Goal: Task Accomplishment & Management: Manage account settings

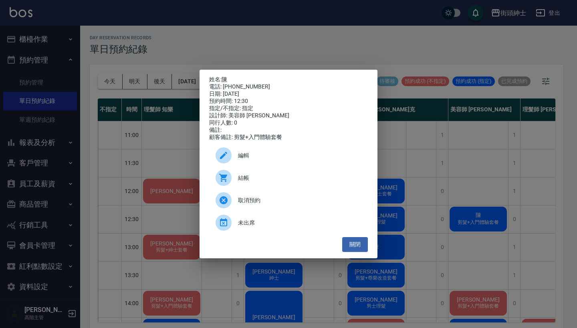
click at [270, 46] on div "姓名: 陳 電話: 0938717557 日期: 2025/09/19 預約時間: 12:30 指定/不指定: 指定 設計師: 美容師 小戴 同行人數: 0 …" at bounding box center [288, 164] width 577 height 328
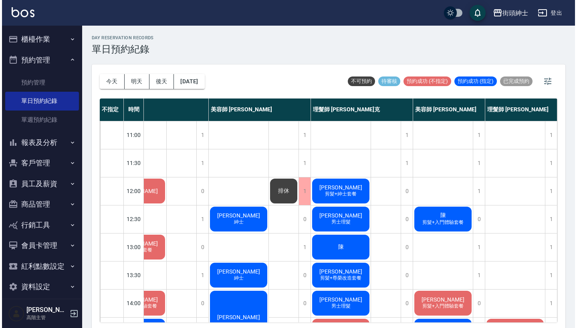
scroll to position [0, 37]
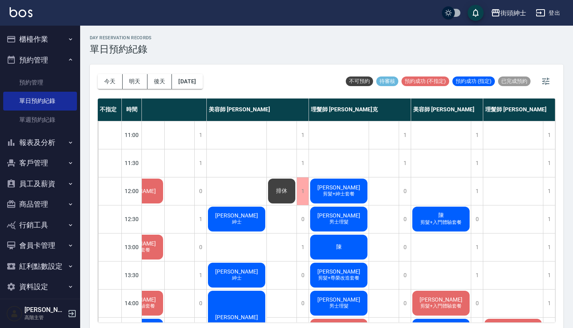
click at [442, 217] on span "陳" at bounding box center [441, 215] width 9 height 7
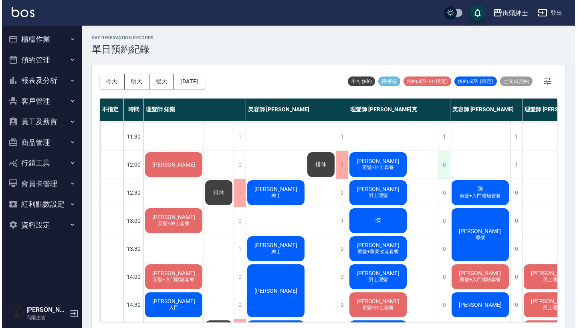
scroll to position [30, 0]
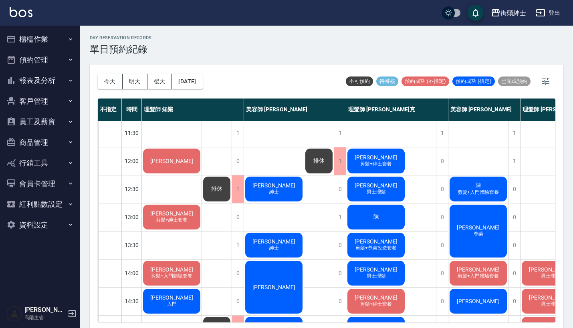
click at [468, 191] on span "剪髮+入門體驗套餐" at bounding box center [478, 192] width 44 height 7
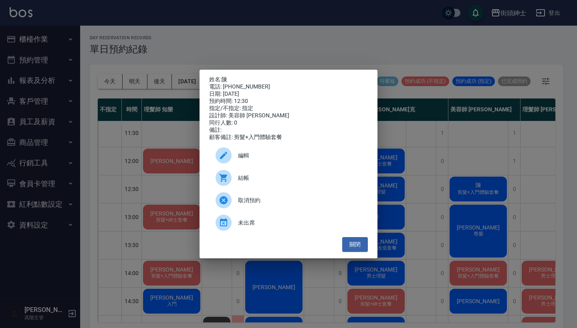
click at [292, 182] on span "結帳" at bounding box center [299, 178] width 123 height 8
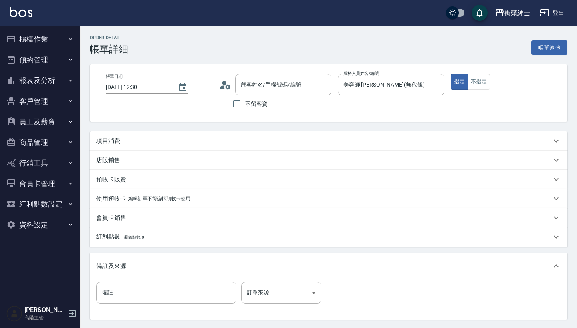
click at [258, 135] on div "項目消費" at bounding box center [328, 140] width 477 height 19
type input "陳/0938717557/null"
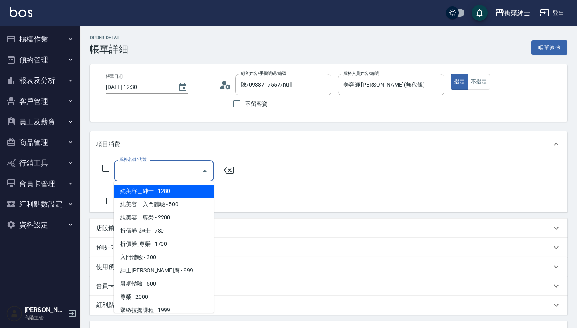
click at [178, 171] on input "服務名稱/代號" at bounding box center [157, 171] width 81 height 14
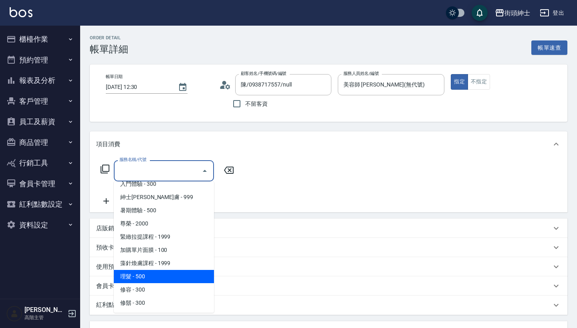
scroll to position [73, 0]
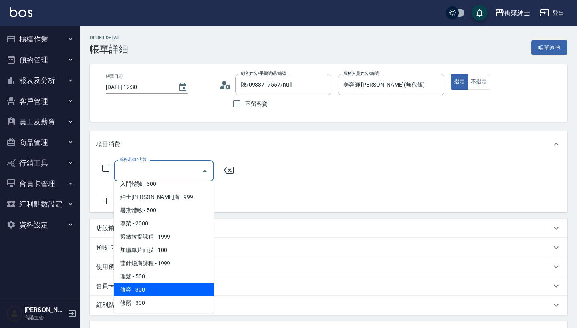
click at [184, 285] on span "修容 - 300" at bounding box center [164, 289] width 100 height 13
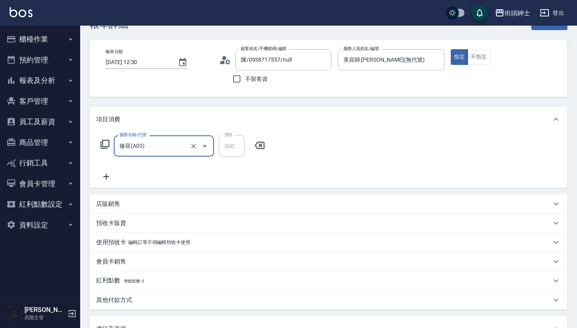
scroll to position [12, 0]
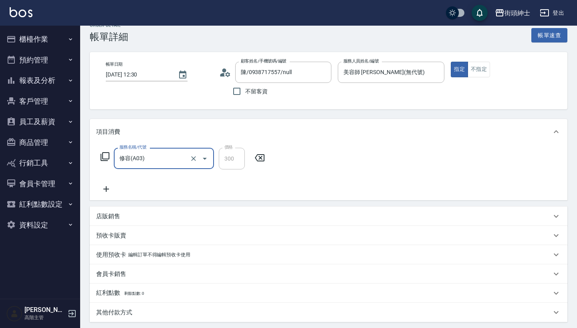
click at [179, 161] on input "修容(A03)" at bounding box center [152, 158] width 70 height 14
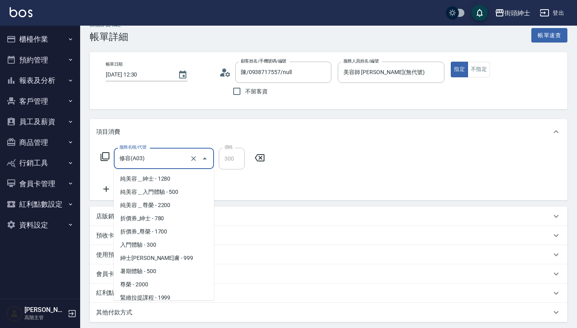
scroll to position [57, 0]
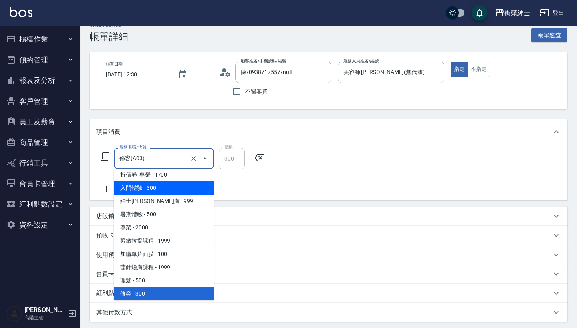
click at [185, 185] on span "入門體驗 - 300" at bounding box center [164, 187] width 100 height 13
type input "入門體驗"
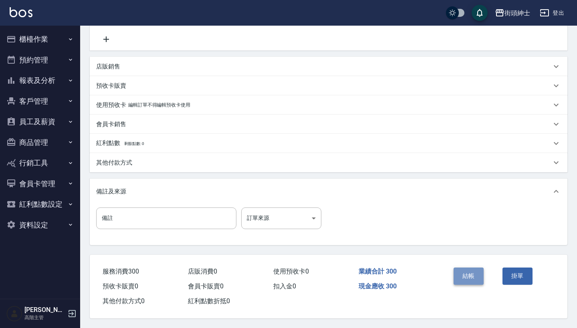
click at [468, 272] on button "結帳" at bounding box center [468, 276] width 30 height 17
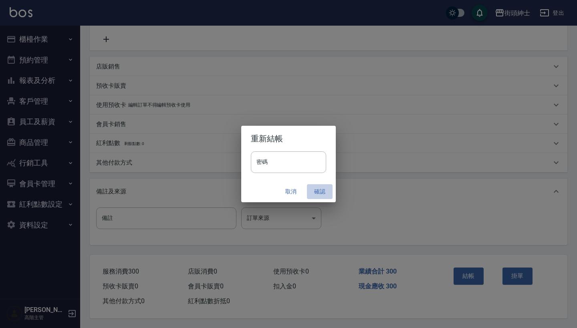
click at [324, 188] on button "確認" at bounding box center [320, 191] width 26 height 15
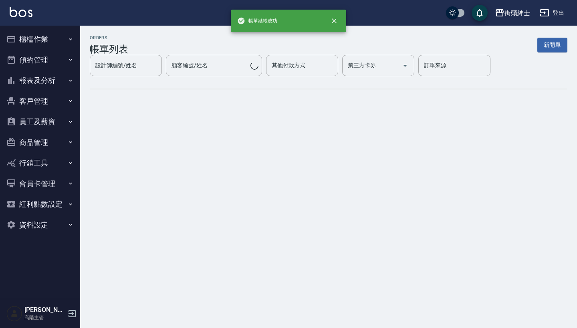
click at [39, 57] on button "預約管理" at bounding box center [40, 60] width 74 height 21
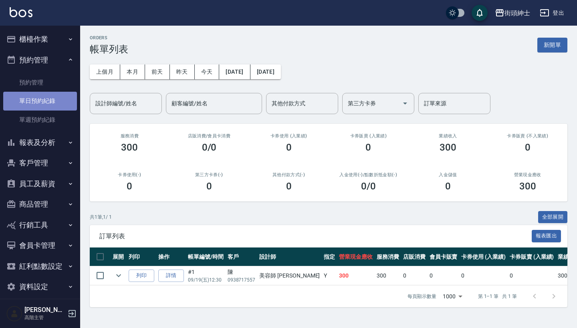
click at [44, 96] on link "單日預約紀錄" at bounding box center [40, 101] width 74 height 18
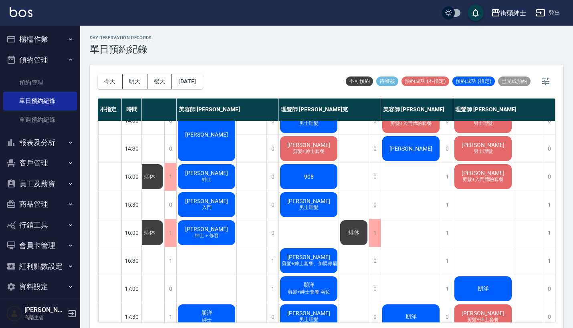
scroll to position [183, 71]
click at [543, 208] on div "1" at bounding box center [549, 205] width 12 height 28
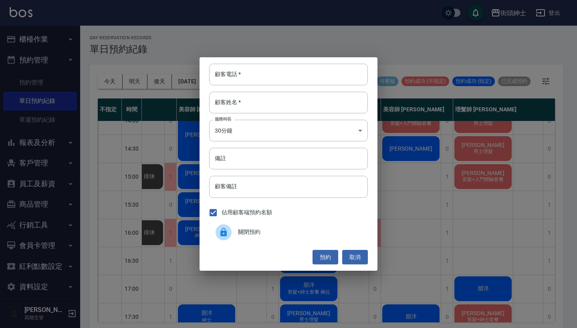
click at [304, 89] on div "顧客電話   * 顧客電話   * 顧客姓名   * 顧客姓名   * 服務時長 30分鐘 1 服務時長 備註 備註 顧客備註 顧客備註 佔用顧客端預約名額 …" at bounding box center [288, 163] width 178 height 213
type input "0123"
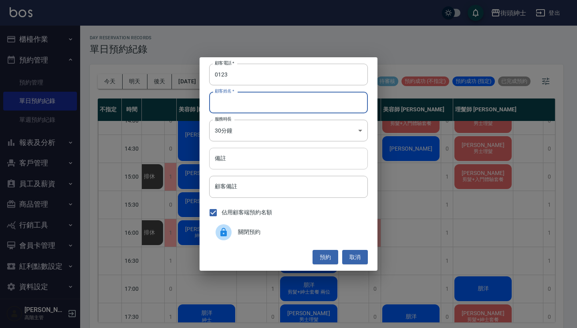
click at [299, 158] on input "備註" at bounding box center [288, 159] width 159 height 22
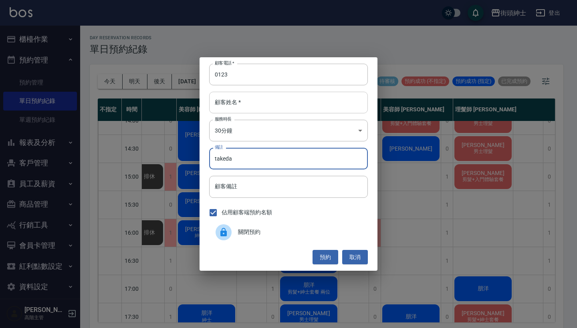
type input "takeda"
click at [283, 104] on input "顧客姓名   *" at bounding box center [288, 103] width 159 height 22
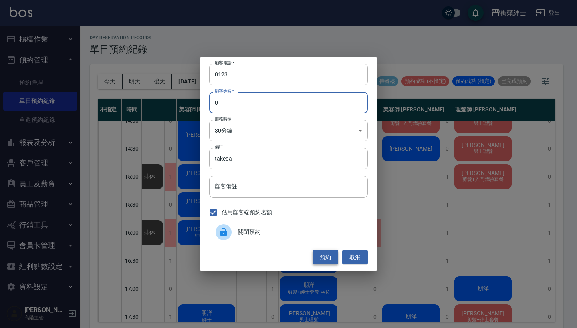
type input "0"
click at [320, 254] on button "預約" at bounding box center [325, 257] width 26 height 15
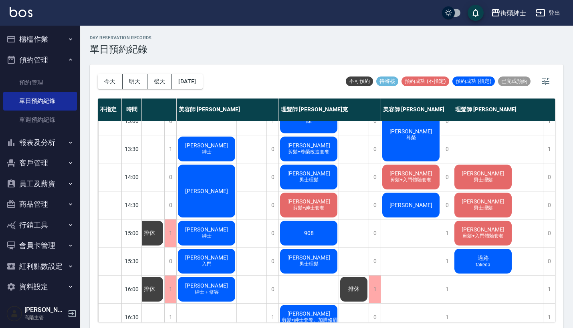
scroll to position [166, 71]
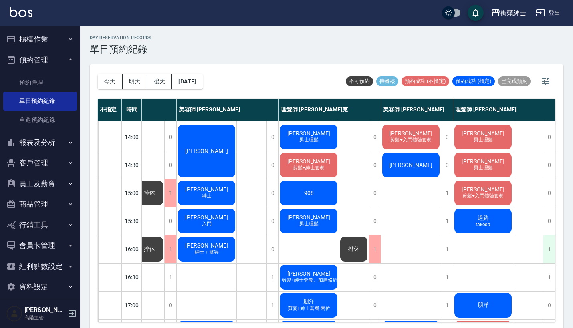
click at [547, 243] on div "1" at bounding box center [549, 249] width 12 height 28
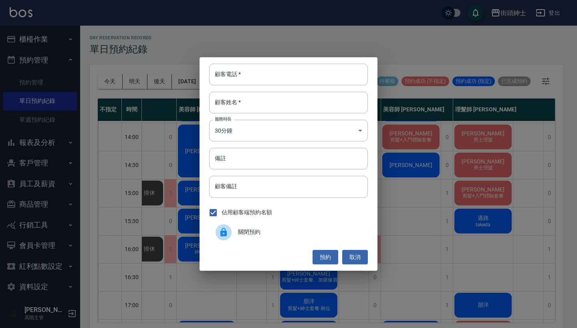
click at [257, 227] on div "關閉預約" at bounding box center [288, 232] width 159 height 22
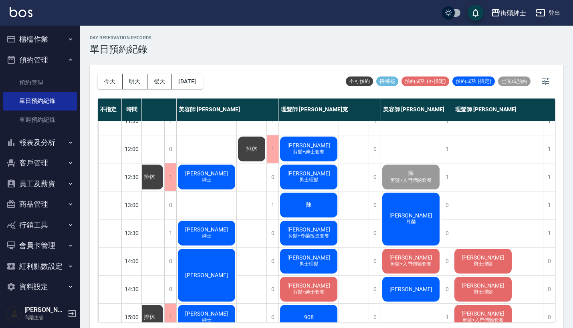
scroll to position [47, 70]
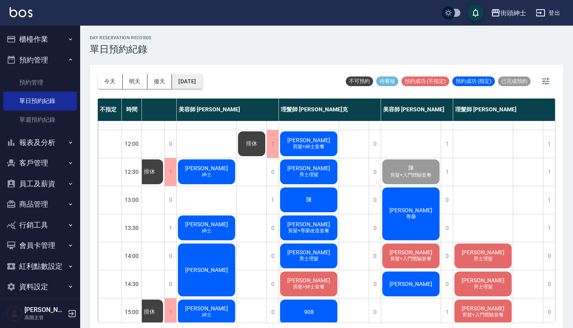
click at [197, 79] on button "[DATE]" at bounding box center [187, 81] width 30 height 15
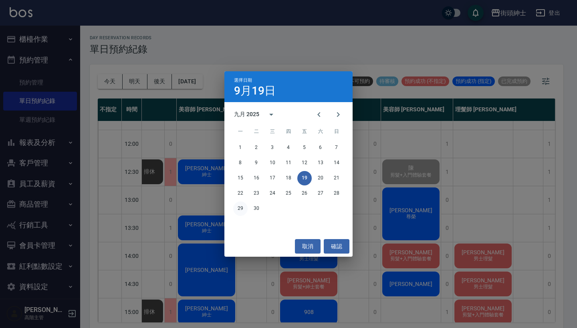
click at [237, 205] on button "29" at bounding box center [240, 208] width 14 height 14
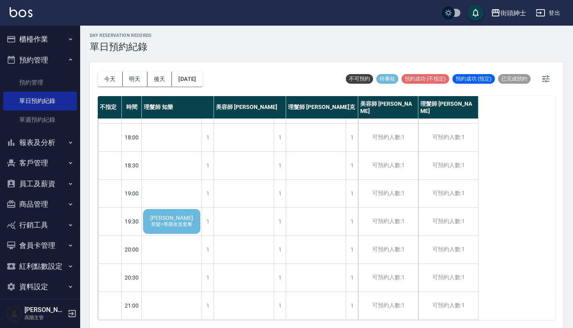
scroll to position [2, 0]
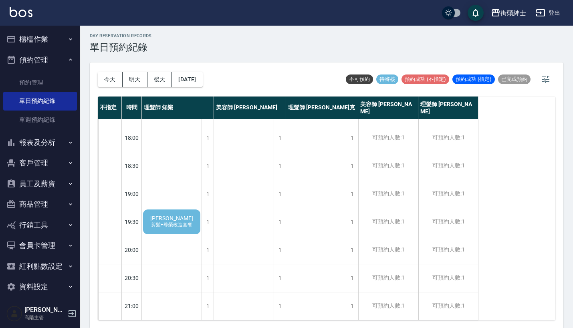
click at [168, 215] on span "[PERSON_NAME]" at bounding box center [172, 218] width 46 height 6
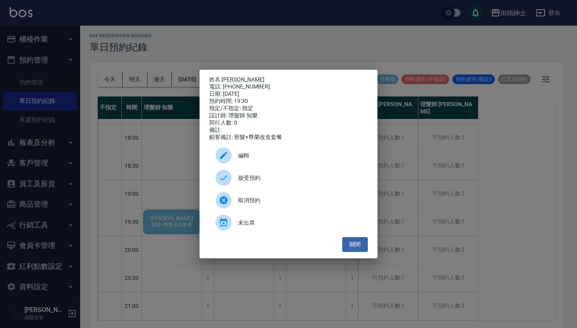
click at [272, 205] on span "取消預約" at bounding box center [299, 200] width 123 height 8
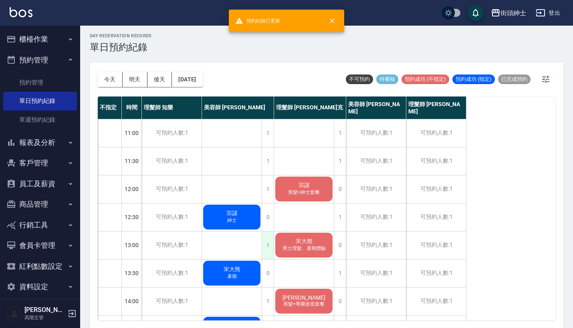
scroll to position [42, 0]
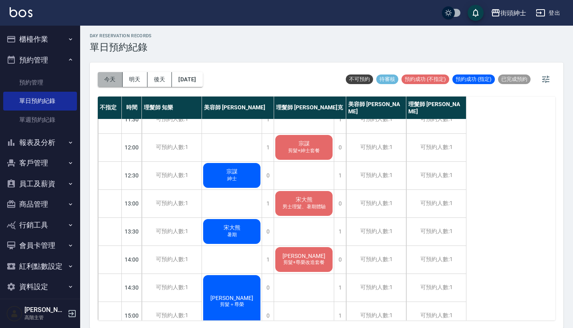
click at [115, 80] on button "今天" at bounding box center [110, 79] width 25 height 15
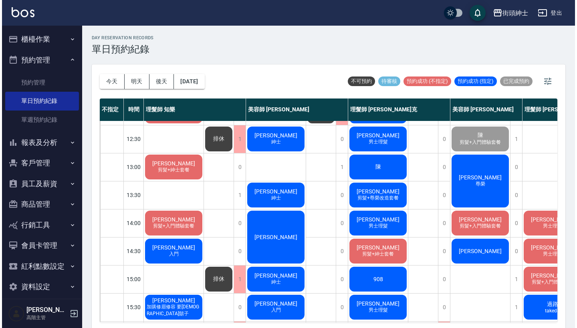
scroll to position [76, 0]
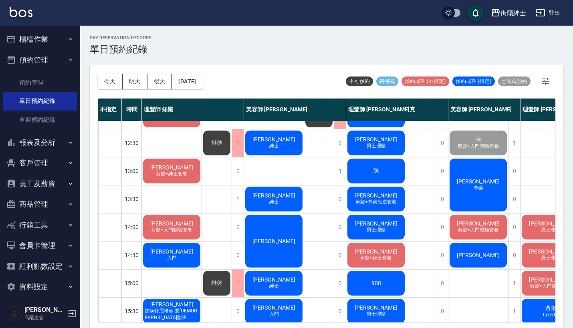
click at [461, 189] on div "蔡立群 尊榮" at bounding box center [478, 184] width 60 height 55
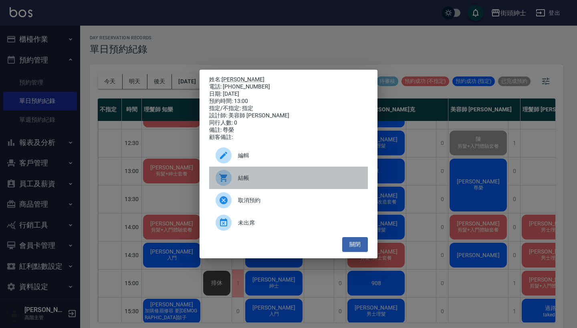
click at [246, 182] on span "結帳" at bounding box center [299, 178] width 123 height 8
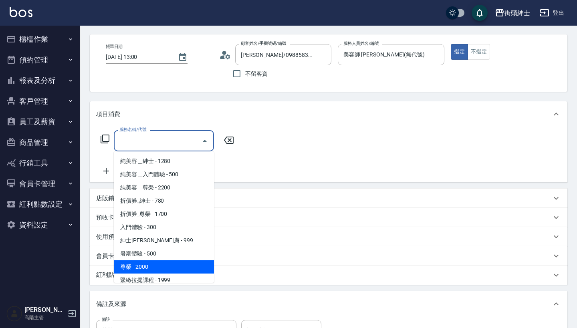
click at [173, 267] on span "尊榮 - 2000" at bounding box center [164, 266] width 100 height 13
type input "尊榮"
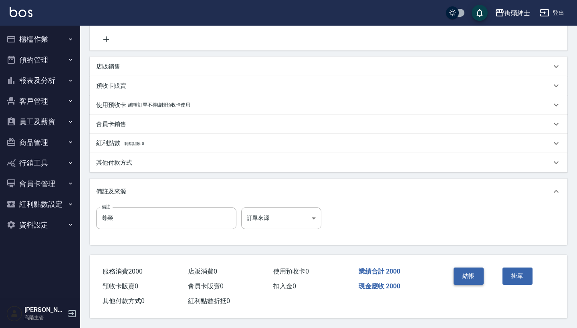
scroll to position [166, 0]
click at [470, 272] on button "結帳" at bounding box center [468, 276] width 30 height 17
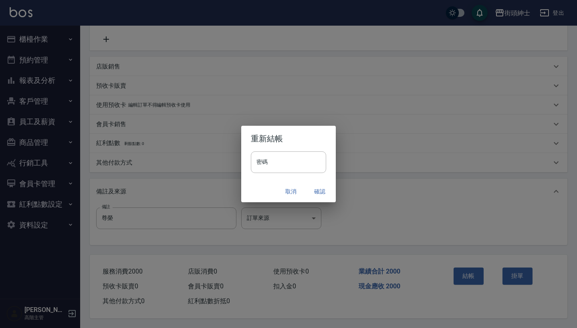
click at [320, 187] on button "確認" at bounding box center [320, 191] width 26 height 15
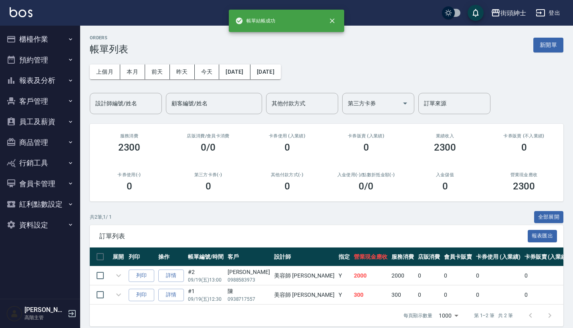
click at [51, 60] on button "預約管理" at bounding box center [40, 60] width 74 height 21
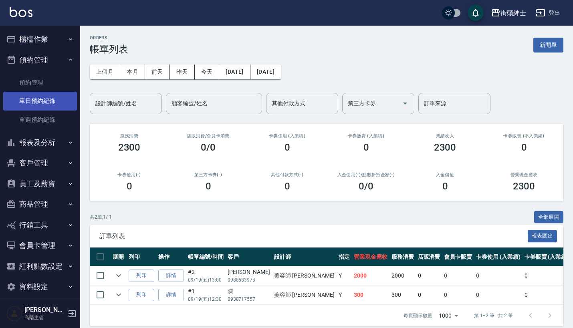
click at [57, 102] on link "單日預約紀錄" at bounding box center [40, 101] width 74 height 18
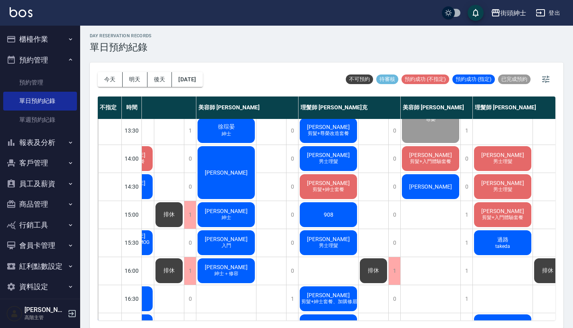
scroll to position [144, 48]
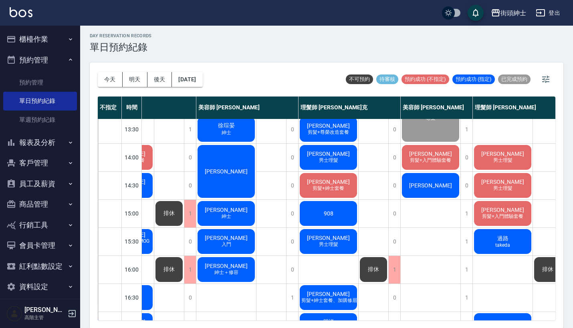
click at [325, 188] on span "剪髮+紳士套餐" at bounding box center [328, 188] width 35 height 7
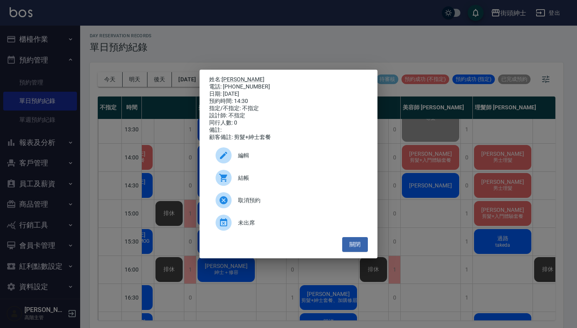
click at [321, 46] on div "姓名: 阿傑 電話: 0983693506 日期: 2025/09/19 預約時間: 14:30 指定/不指定: 不指定 設計師: 不指定 同行人數: 0 備…" at bounding box center [288, 164] width 577 height 328
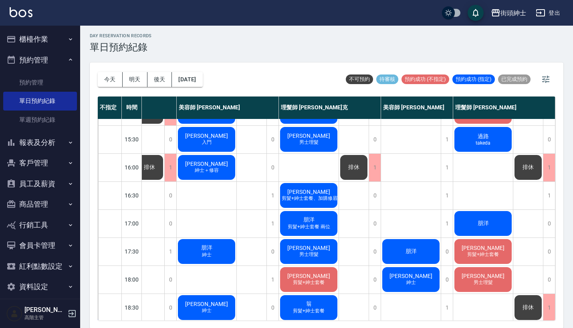
scroll to position [246, 69]
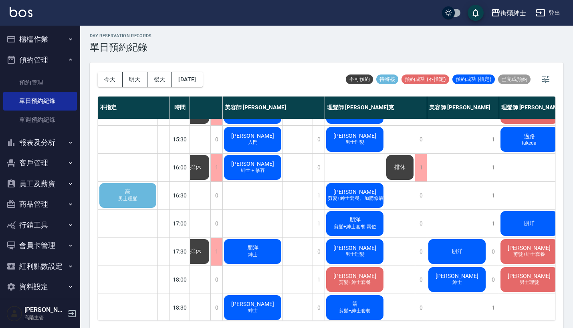
click at [135, 200] on span "男士理髮" at bounding box center [128, 198] width 22 height 7
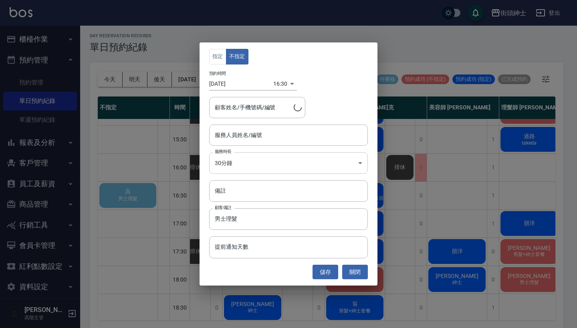
type input "高/0905133229"
click at [260, 136] on input "服務人員姓名/編號" at bounding box center [288, 135] width 151 height 14
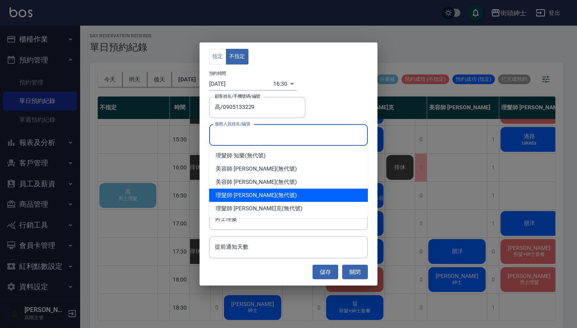
click at [259, 197] on div "理髮師 [PERSON_NAME] (無代號)" at bounding box center [288, 195] width 159 height 13
type input "理髮師 [PERSON_NAME](無代號)"
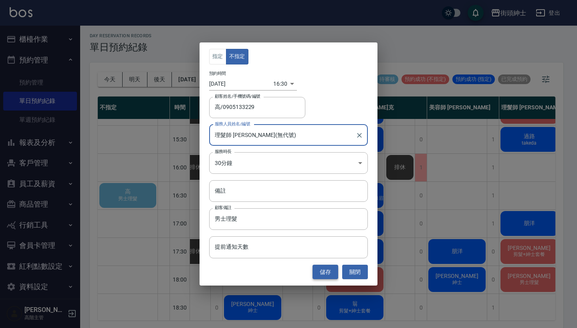
click at [323, 274] on button "儲存" at bounding box center [325, 272] width 26 height 15
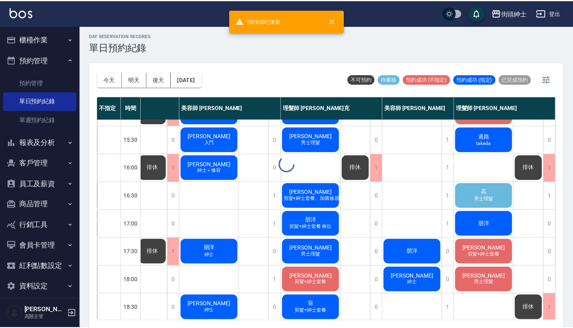
scroll to position [246, 67]
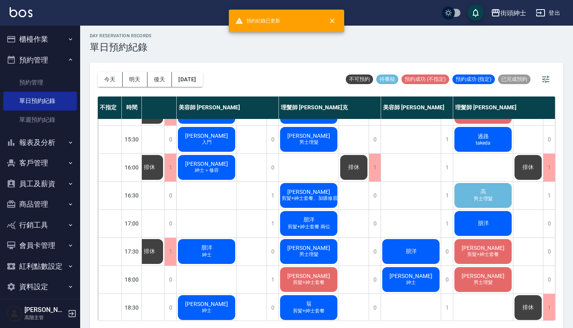
click at [496, 190] on div "高 男士理髮" at bounding box center [483, 195] width 60 height 27
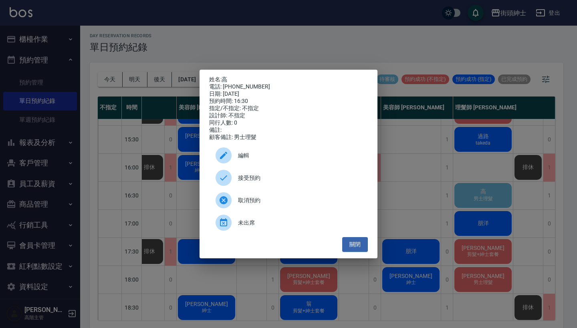
click at [323, 188] on div "接受預約" at bounding box center [288, 178] width 159 height 22
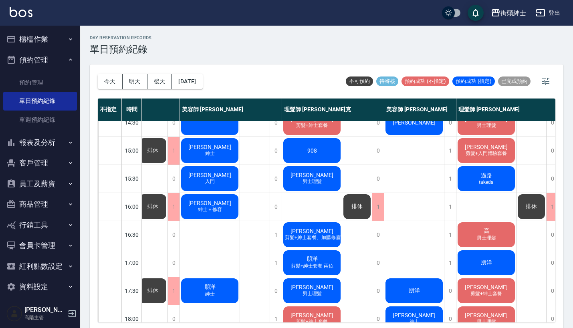
scroll to position [209, 64]
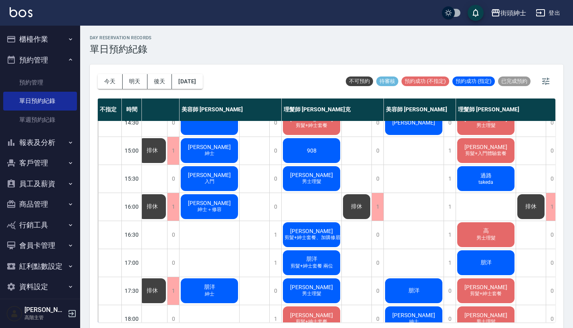
click at [320, 181] on span "男士理髮" at bounding box center [311, 181] width 22 height 7
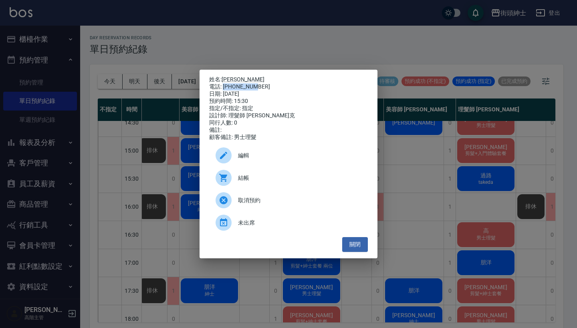
drag, startPoint x: 223, startPoint y: 85, endPoint x: 266, endPoint y: 83, distance: 42.1
click at [266, 83] on div "電話: [PHONE_NUMBER]" at bounding box center [288, 86] width 159 height 7
click at [320, 46] on div "姓名: [PERSON_NAME] 電話: [PHONE_NUMBER] 日期: [DATE] 預約時間: 15:30 指定/不指定: 指定 設計師: 理髮師…" at bounding box center [288, 164] width 577 height 328
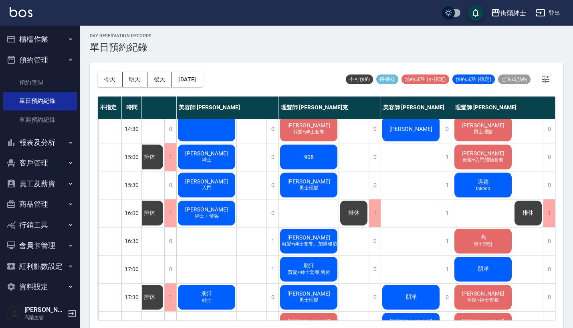
scroll to position [199, 70]
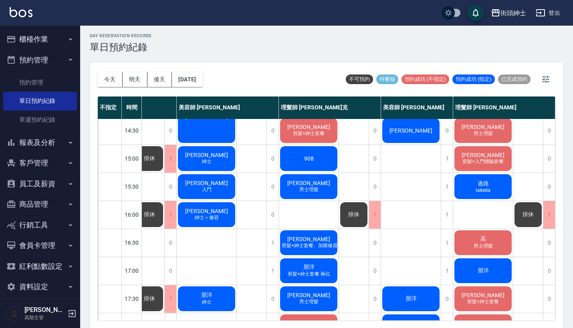
click at [323, 164] on div "908" at bounding box center [309, 158] width 60 height 27
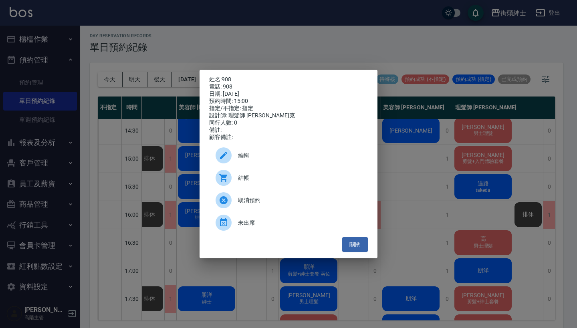
click at [413, 185] on div "姓名: 908 電話: 908 日期: 2025/09/19 預約時間: 15:00 指定/不指定: 指定 設計師: 理髮師 Vic 維克 同行人數: 0 備…" at bounding box center [288, 164] width 577 height 328
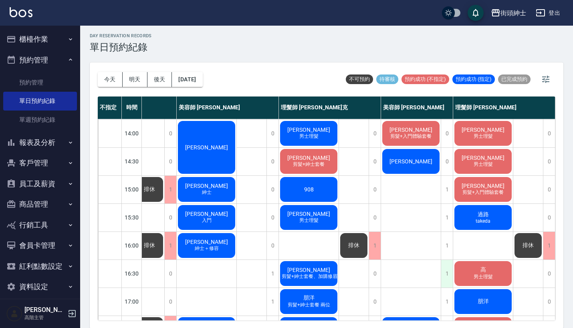
scroll to position [167, 70]
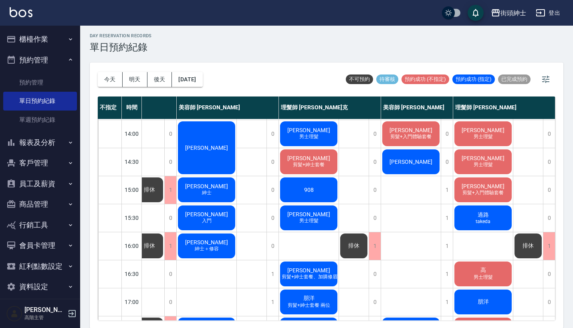
click at [407, 164] on span "[PERSON_NAME]" at bounding box center [411, 162] width 46 height 6
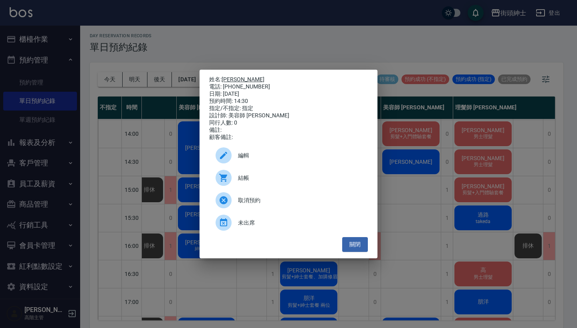
click at [229, 77] on link "[PERSON_NAME]" at bounding box center [242, 79] width 43 height 6
click at [356, 59] on div "姓名: 昱勳 電話: 0903600419 日期: 2025/09/19 預約時間: 14:30 指定/不指定: 指定 設計師: 美容師 小戴 同行人數: 0…" at bounding box center [288, 164] width 577 height 328
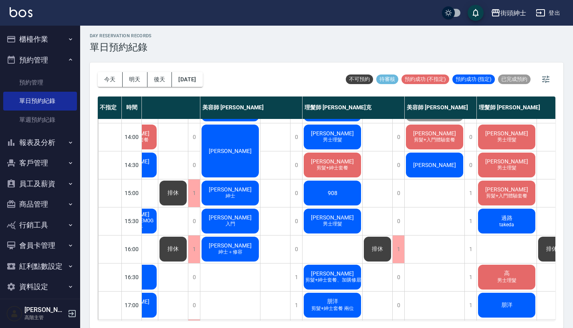
scroll to position [160, 44]
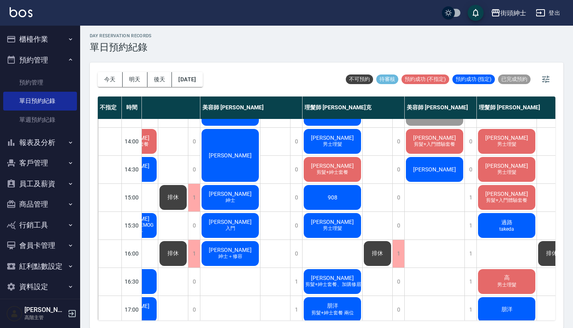
click at [326, 169] on span "[PERSON_NAME]" at bounding box center [332, 166] width 46 height 6
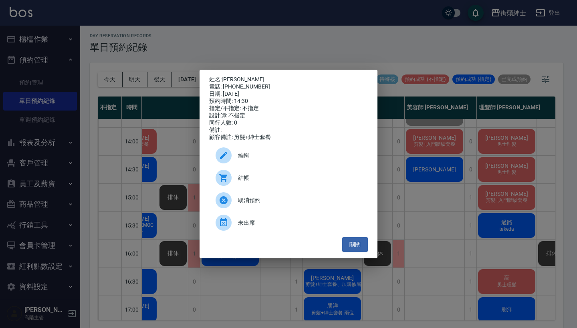
click at [356, 31] on div "姓名: 阿傑 電話: 0983693506 日期: 2025/09/19 預約時間: 14:30 指定/不指定: 不指定 設計師: 不指定 同行人數: 0 備…" at bounding box center [288, 164] width 577 height 328
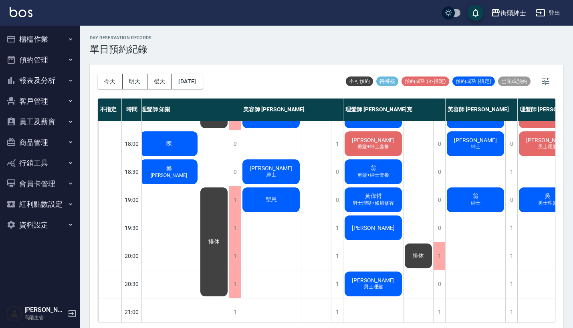
scroll to position [391, 3]
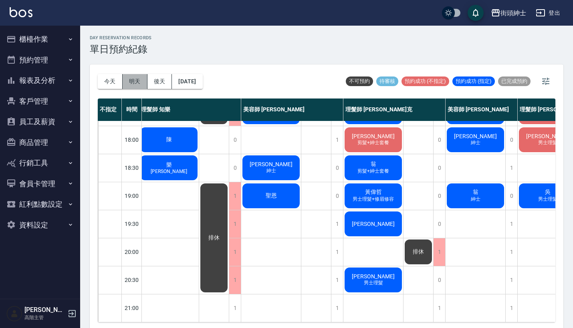
click at [129, 80] on button "明天" at bounding box center [135, 81] width 25 height 15
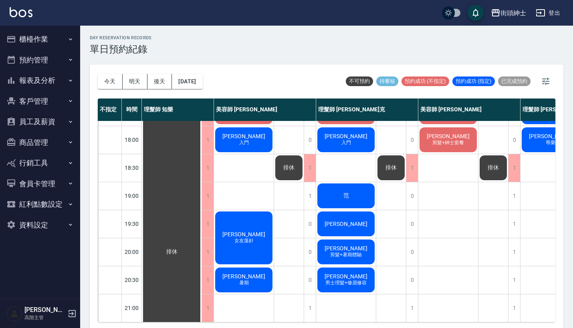
scroll to position [394, 0]
click at [164, 82] on button "後天" at bounding box center [159, 81] width 25 height 15
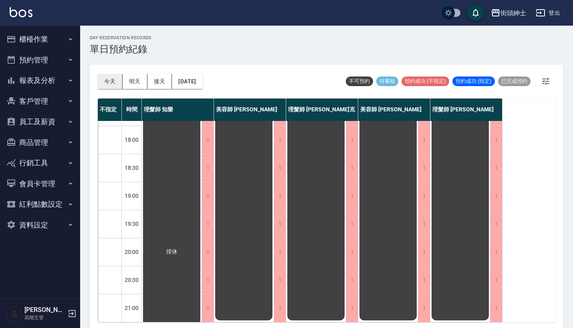
click at [109, 84] on button "今天" at bounding box center [110, 81] width 25 height 15
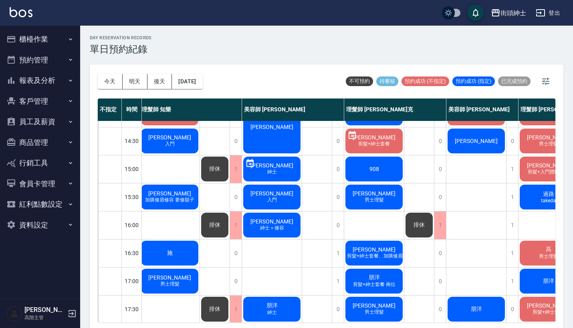
scroll to position [203, 2]
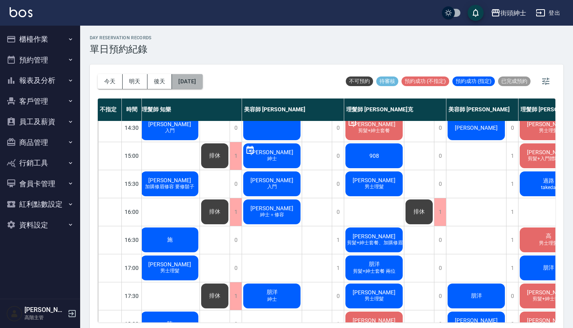
click at [187, 82] on button "[DATE]" at bounding box center [187, 81] width 30 height 15
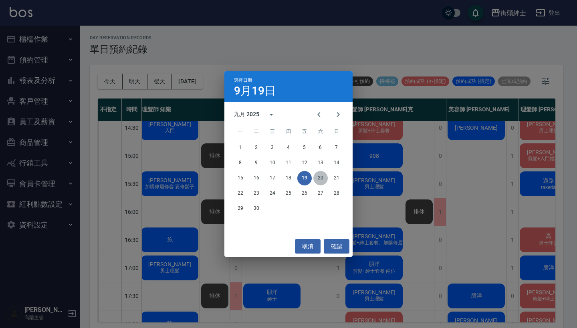
click at [320, 177] on button "20" at bounding box center [320, 178] width 14 height 14
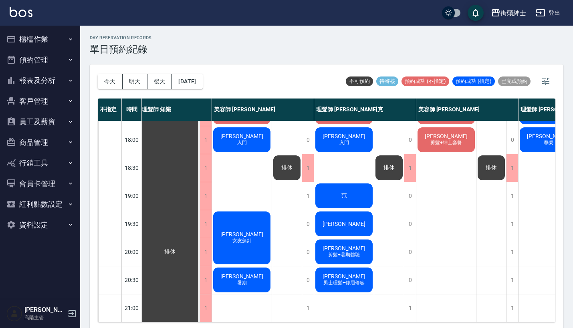
scroll to position [394, 2]
click at [107, 84] on button "今天" at bounding box center [110, 81] width 25 height 15
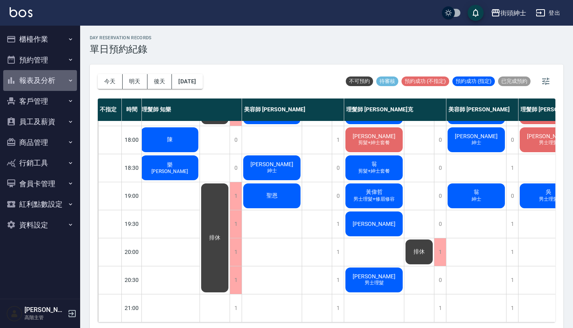
click at [35, 70] on button "報表及分析" at bounding box center [40, 80] width 74 height 21
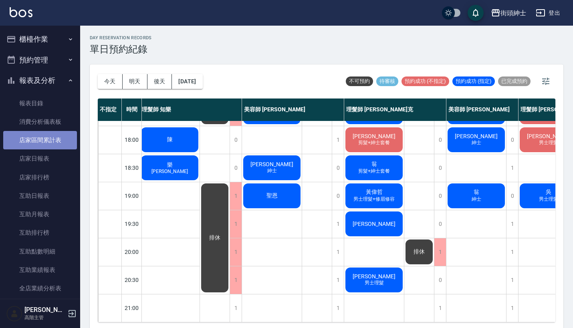
click at [48, 142] on link "店家區間累計表" at bounding box center [40, 140] width 74 height 18
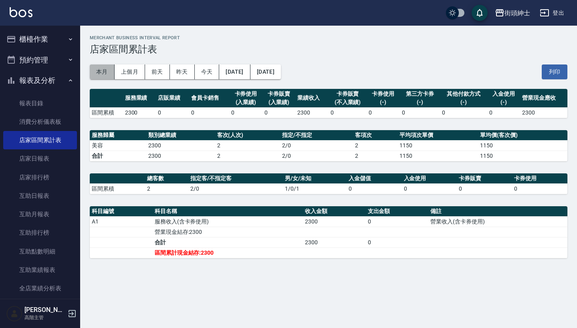
click at [106, 76] on button "本月" at bounding box center [102, 71] width 25 height 15
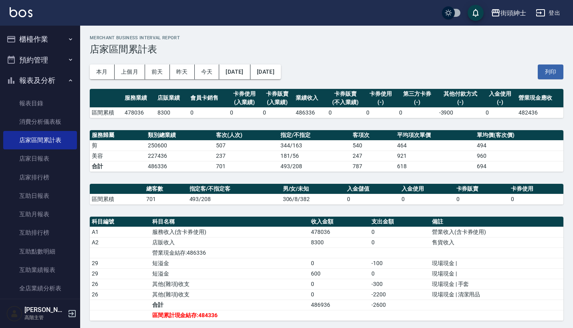
click at [45, 76] on button "報表及分析" at bounding box center [40, 80] width 74 height 21
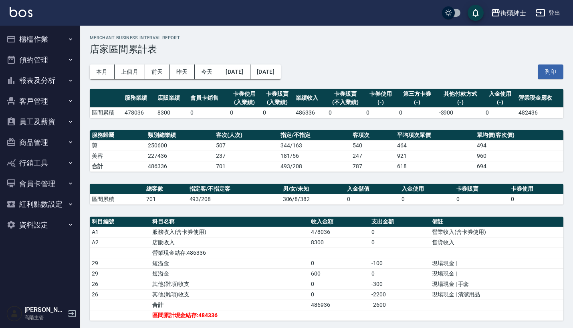
click at [41, 37] on button "櫃檯作業" at bounding box center [40, 39] width 74 height 21
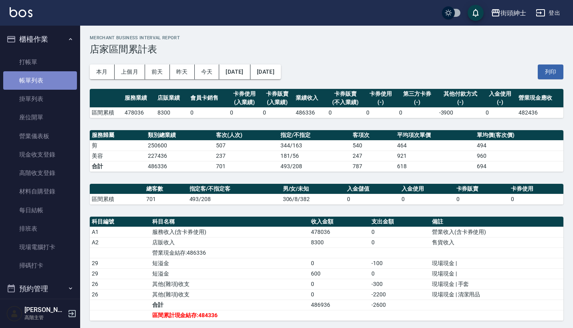
click at [50, 77] on link "帳單列表" at bounding box center [40, 80] width 74 height 18
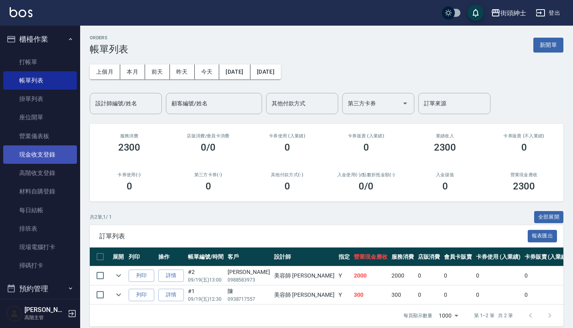
click at [48, 152] on link "現金收支登錄" at bounding box center [40, 154] width 74 height 18
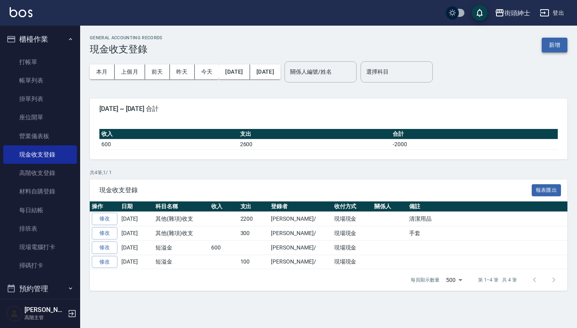
click at [549, 45] on button "新增" at bounding box center [554, 45] width 26 height 15
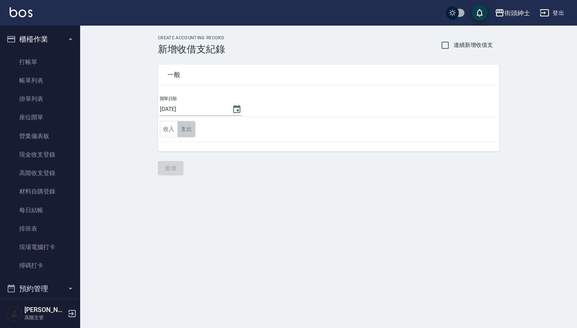
click at [187, 130] on button "支出" at bounding box center [186, 129] width 18 height 16
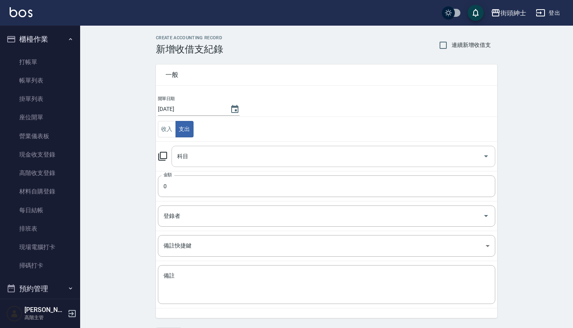
click at [199, 155] on input "科目" at bounding box center [327, 156] width 304 height 14
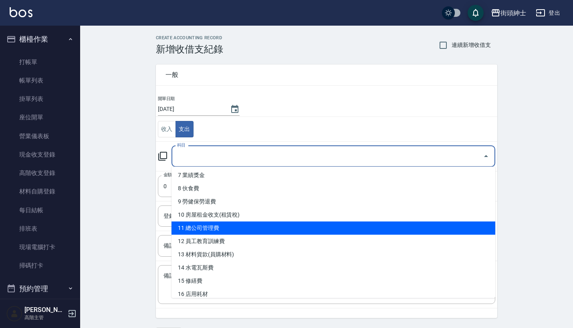
scroll to position [97, 0]
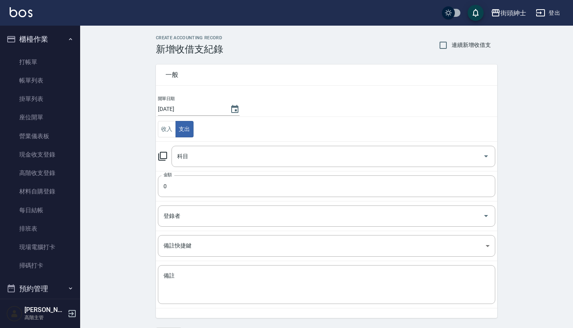
click at [138, 253] on div "CREATE ACCOUNTING RECORD 新增收借支紀錄 連續新增收借支 一般 開單日期 [DATE] 收入 支出 科目 科目 金額 0 金額 登錄者…" at bounding box center [326, 189] width 493 height 326
click at [295, 159] on input "科目" at bounding box center [327, 156] width 304 height 14
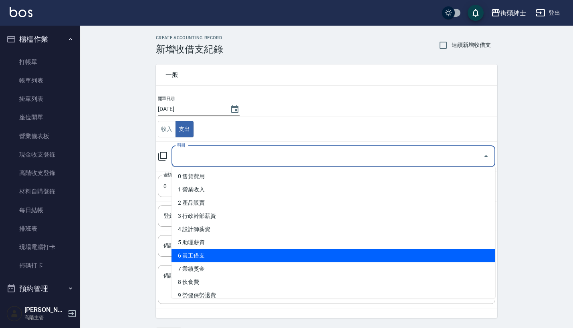
click at [228, 253] on li "6 員工借支" at bounding box center [333, 255] width 324 height 13
type input "6 員工借支"
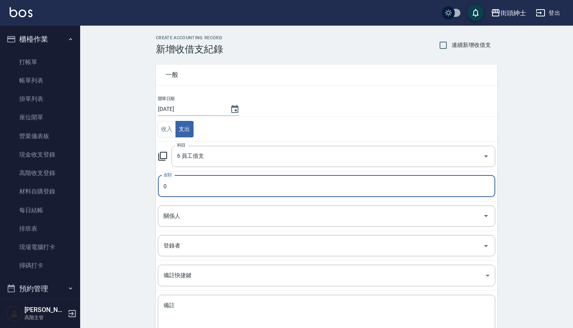
click at [204, 187] on input "0" at bounding box center [326, 186] width 337 height 22
type input "0800"
click at [223, 221] on input "關係人" at bounding box center [320, 216] width 318 height 14
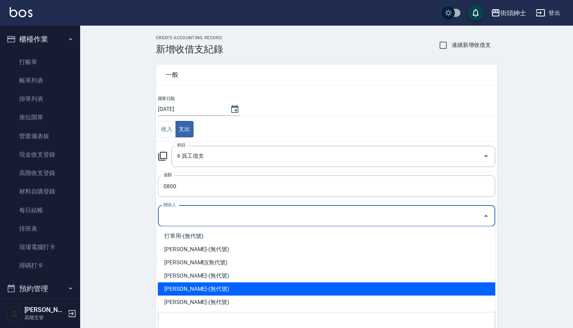
click at [194, 292] on li "[PERSON_NAME]-(無代號)" at bounding box center [326, 288] width 337 height 13
type input "[PERSON_NAME]-(無代號)"
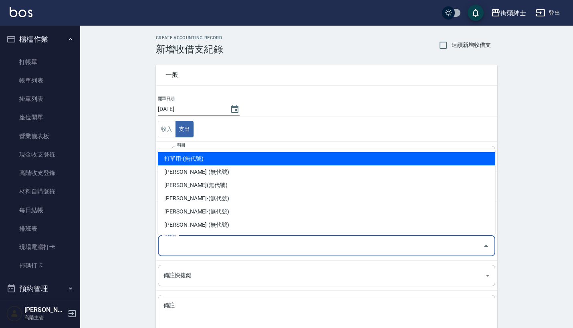
click at [203, 250] on input "登錄者" at bounding box center [320, 246] width 318 height 14
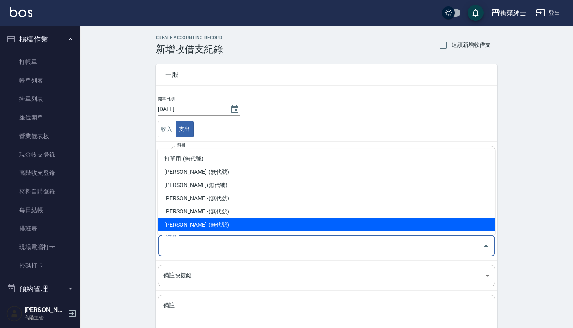
click at [179, 223] on li "[PERSON_NAME]-(無代號)" at bounding box center [326, 224] width 337 height 13
type input "[PERSON_NAME]-(無代號)"
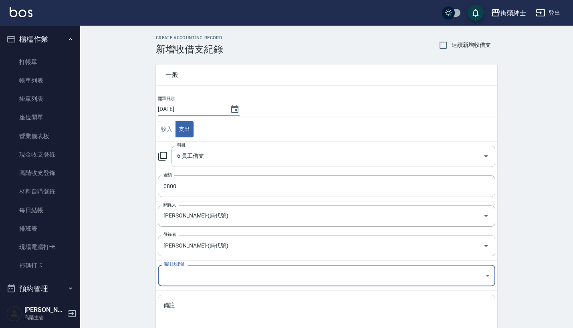
click at [199, 310] on textarea "備註" at bounding box center [326, 315] width 326 height 26
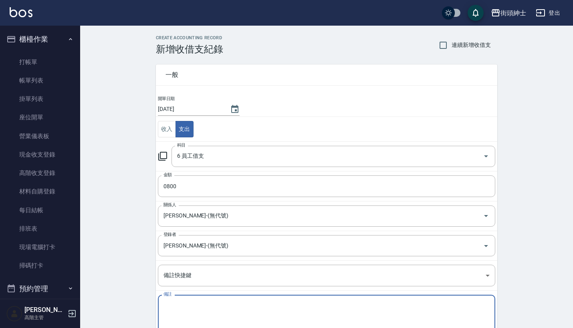
type textarea "b"
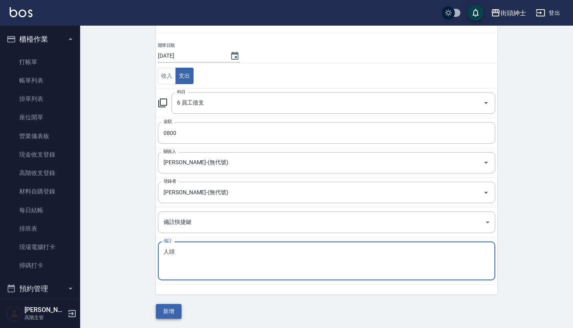
scroll to position [53, 0]
type textarea "人頭"
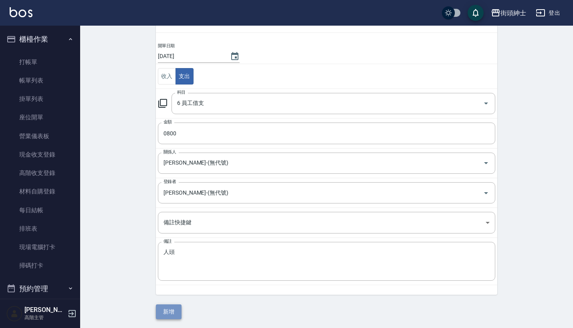
click at [168, 308] on button "新增" at bounding box center [169, 311] width 26 height 15
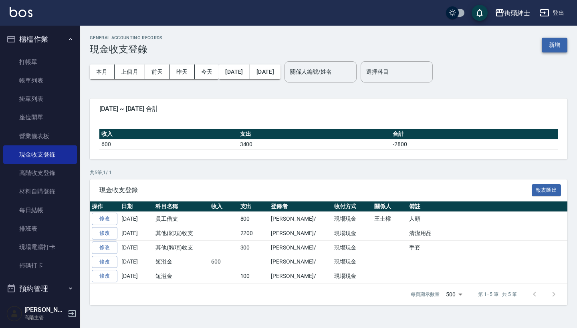
click at [557, 44] on button "新增" at bounding box center [554, 45] width 26 height 15
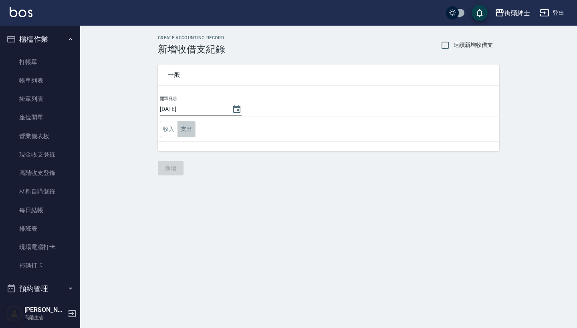
click at [184, 131] on button "支出" at bounding box center [186, 129] width 18 height 16
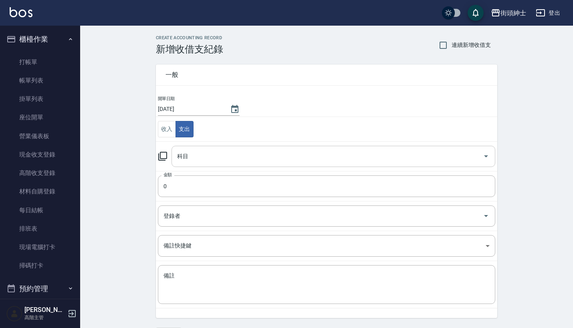
click at [221, 150] on input "科目" at bounding box center [327, 156] width 304 height 14
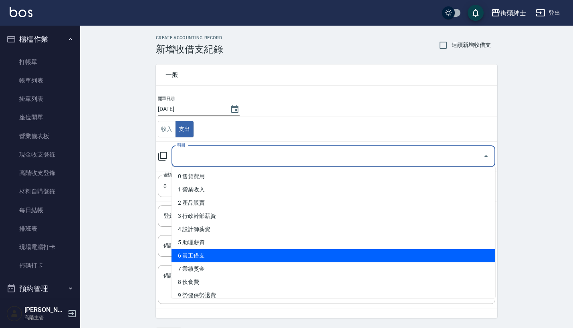
click at [209, 253] on li "6 員工借支" at bounding box center [333, 255] width 324 height 13
type input "6 員工借支"
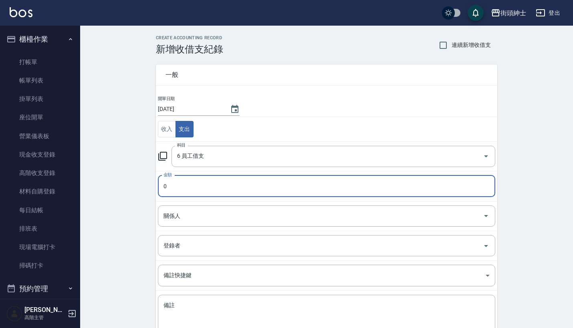
click at [190, 187] on input "0" at bounding box center [326, 186] width 337 height 22
type input "01600"
click at [226, 219] on input "關係人" at bounding box center [320, 216] width 318 height 14
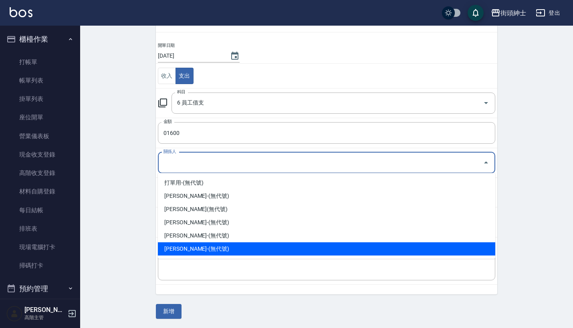
scroll to position [53, 0]
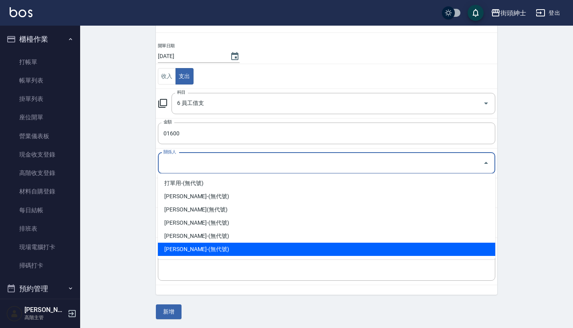
click at [201, 248] on li "[PERSON_NAME]-(無代號)" at bounding box center [326, 249] width 337 height 13
type input "[PERSON_NAME]-(無代號)"
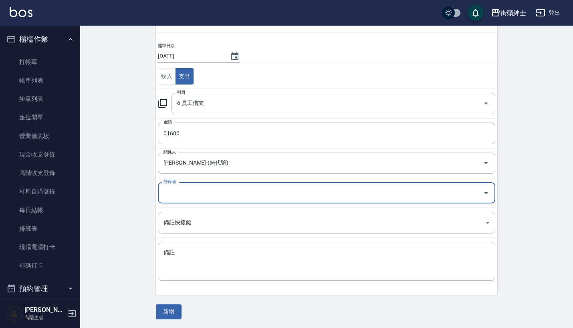
click at [197, 192] on input "登錄者" at bounding box center [320, 193] width 318 height 14
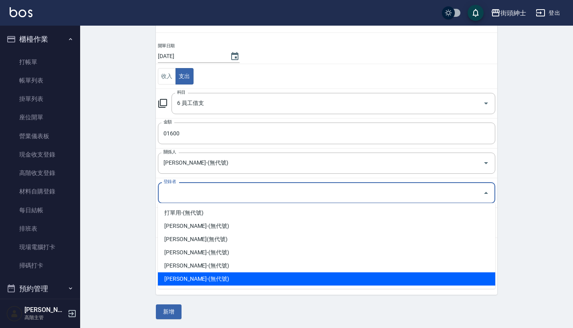
click at [189, 278] on li "[PERSON_NAME]-(無代號)" at bounding box center [326, 278] width 337 height 13
type input "[PERSON_NAME]-(無代號)"
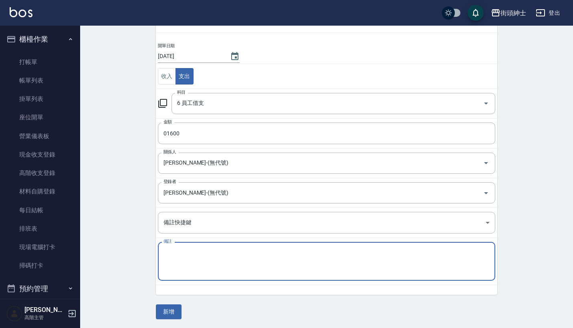
click at [206, 249] on textarea "備註" at bounding box center [326, 262] width 326 height 26
type textarea "b"
type textarea "人頭腳架"
click at [169, 314] on button "新增" at bounding box center [169, 311] width 26 height 15
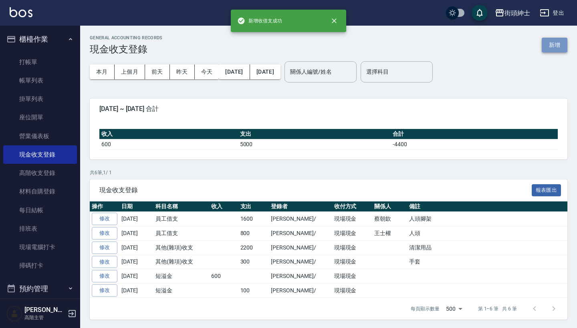
click at [558, 44] on button "新增" at bounding box center [554, 45] width 26 height 15
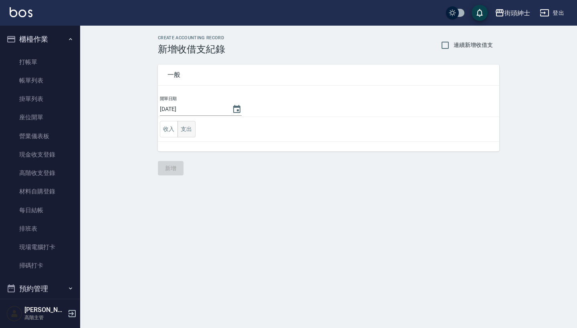
click at [192, 127] on button "支出" at bounding box center [186, 129] width 18 height 16
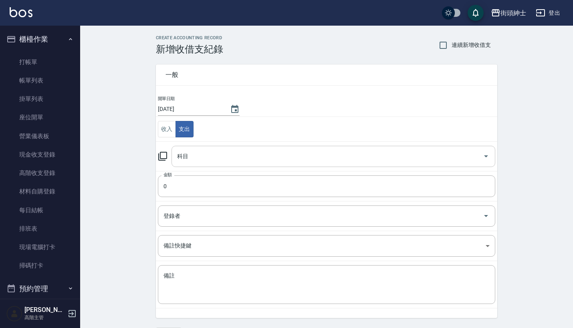
click at [198, 163] on input "科目" at bounding box center [327, 156] width 304 height 14
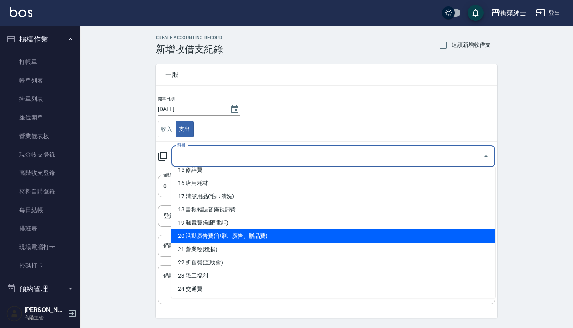
scroll to position [204, 0]
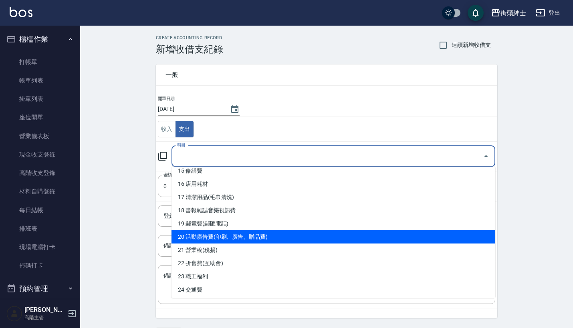
click at [222, 235] on li "20 活動廣告費(印刷、廣告、贈品費)" at bounding box center [333, 236] width 324 height 13
type input "20 活動廣告費(印刷、廣告、贈品費)"
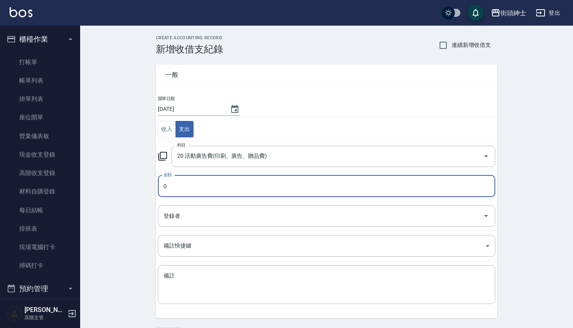
click at [221, 181] on input "0" at bounding box center [326, 186] width 337 height 22
type input "012000"
click at [231, 220] on input "登錄者" at bounding box center [320, 216] width 318 height 14
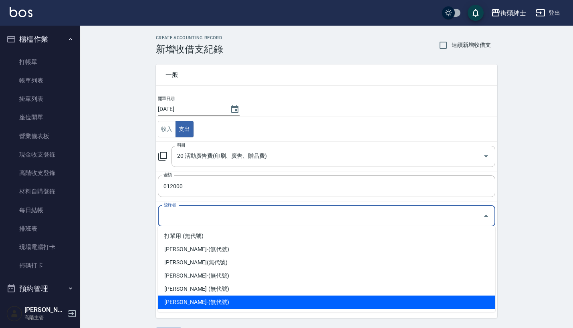
click at [189, 302] on li "[PERSON_NAME]-(無代號)" at bounding box center [326, 302] width 337 height 13
type input "[PERSON_NAME]-(無代號)"
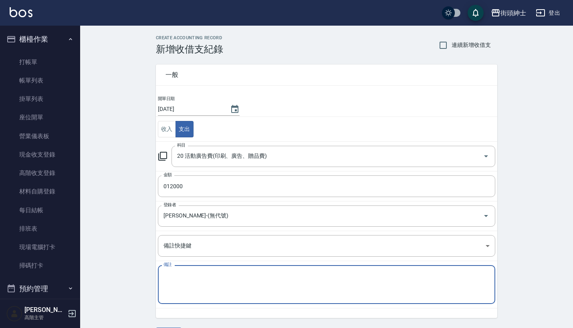
click at [207, 278] on textarea "備註" at bounding box center [326, 285] width 326 height 26
type textarea "ㄕ"
type textarea "ㄍ"
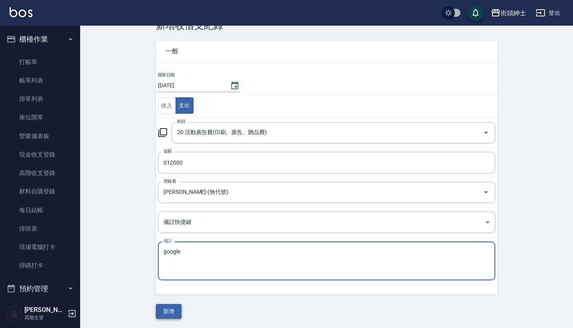
type textarea "google"
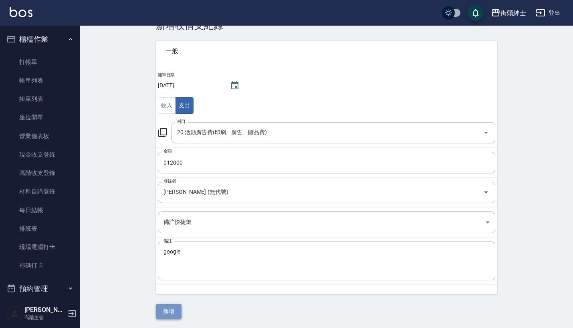
click at [164, 309] on button "新增" at bounding box center [169, 311] width 26 height 15
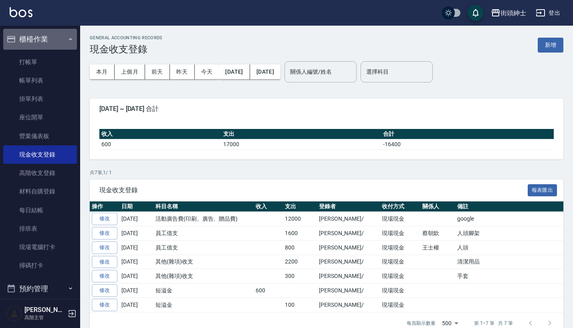
click at [60, 42] on button "櫃檯作業" at bounding box center [40, 39] width 74 height 21
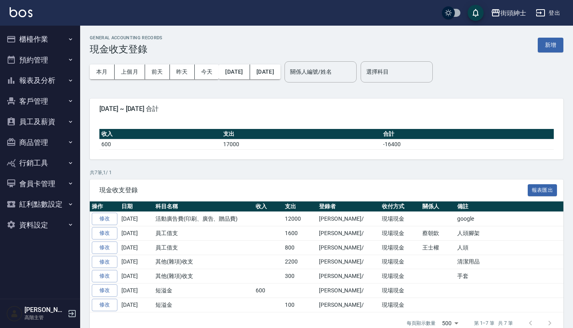
click at [53, 62] on button "預約管理" at bounding box center [40, 60] width 74 height 21
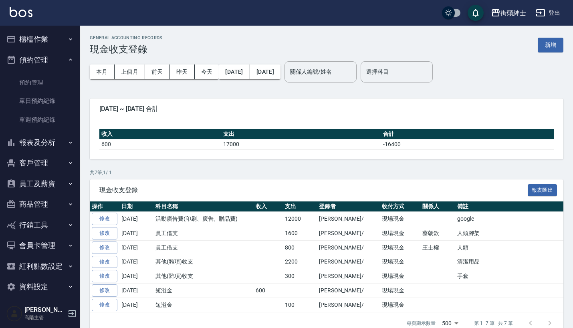
click at [48, 135] on button "報表及分析" at bounding box center [40, 142] width 74 height 21
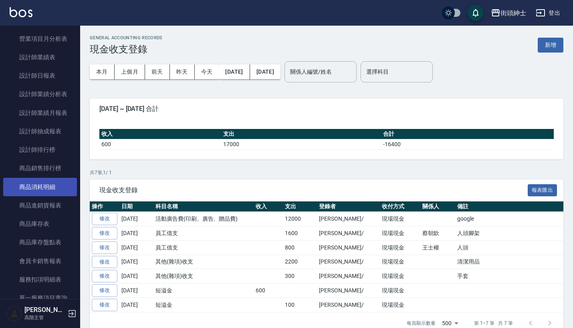
scroll to position [368, 0]
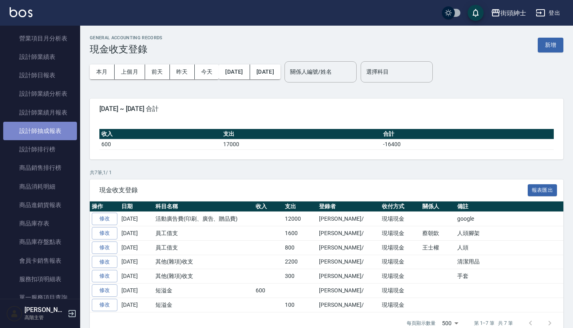
click at [52, 130] on link "設計師抽成報表" at bounding box center [40, 131] width 74 height 18
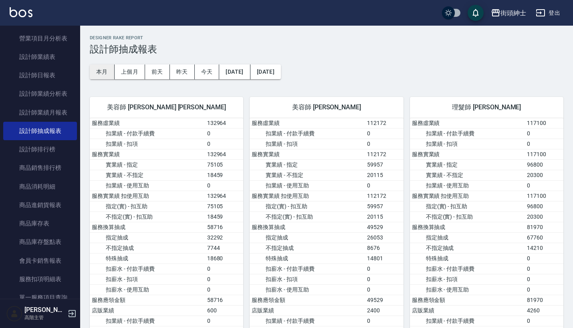
click at [100, 77] on button "本月" at bounding box center [102, 71] width 25 height 15
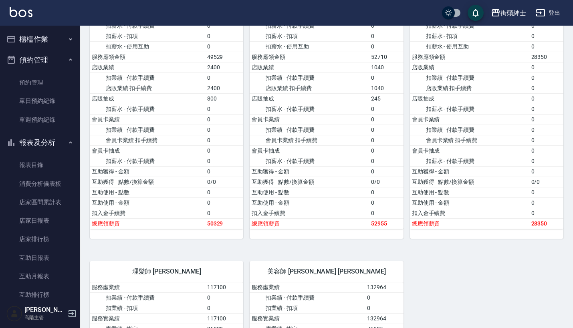
click at [49, 142] on button "報表及分析" at bounding box center [40, 142] width 74 height 21
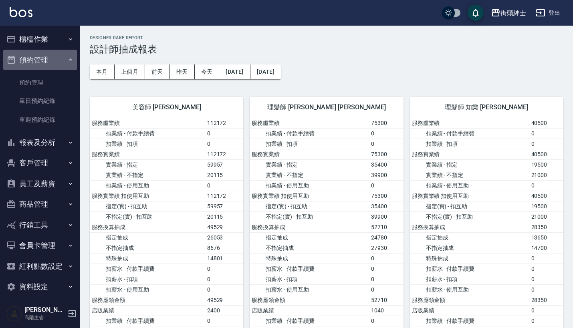
click at [68, 63] on button "預約管理" at bounding box center [40, 60] width 74 height 21
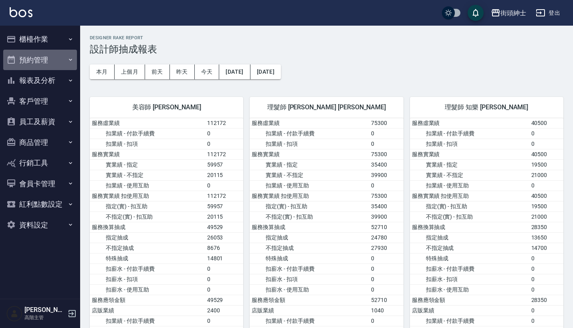
click at [43, 58] on button "預約管理" at bounding box center [40, 60] width 74 height 21
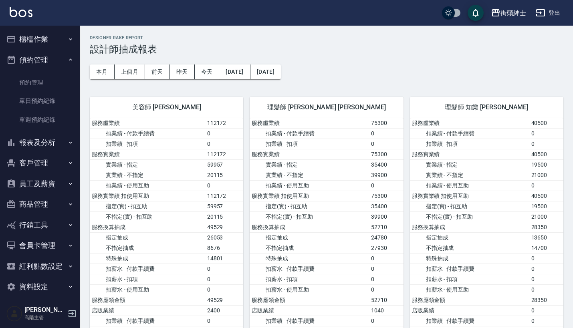
click at [48, 54] on button "預約管理" at bounding box center [40, 60] width 74 height 21
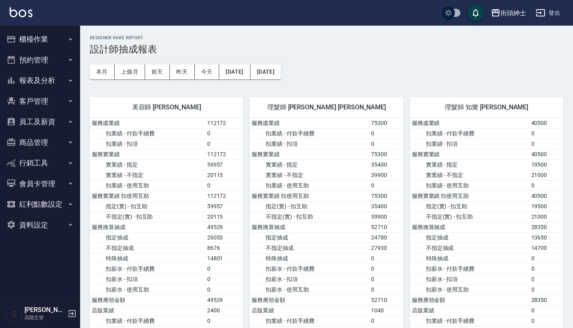
click at [56, 76] on button "報表及分析" at bounding box center [40, 80] width 74 height 21
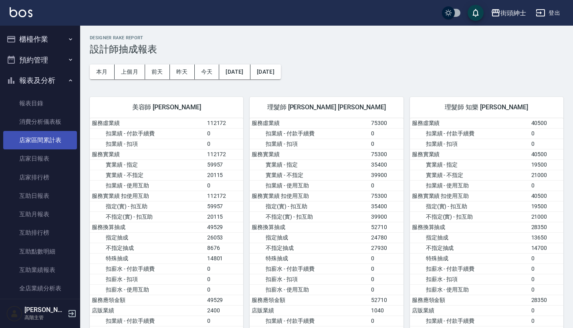
click at [49, 142] on link "店家區間累計表" at bounding box center [40, 140] width 74 height 18
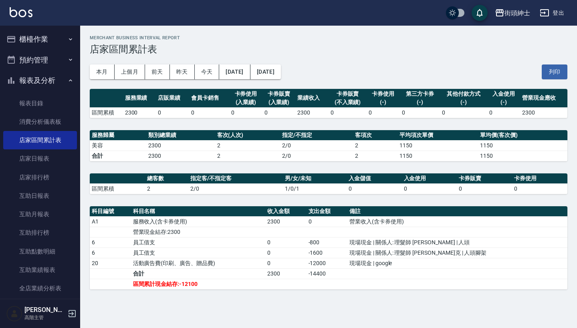
click at [47, 80] on button "報表及分析" at bounding box center [40, 80] width 74 height 21
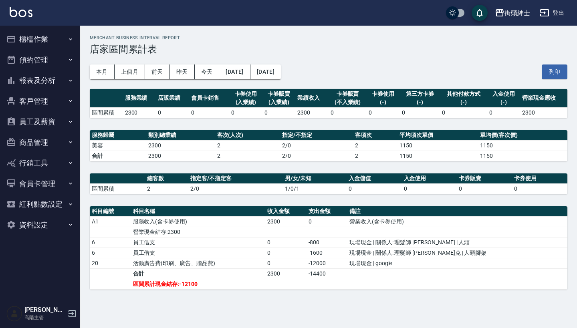
click at [57, 33] on button "櫃檯作業" at bounding box center [40, 39] width 74 height 21
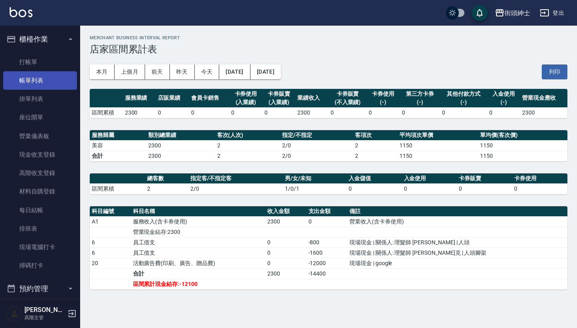
click at [45, 76] on link "帳單列表" at bounding box center [40, 80] width 74 height 18
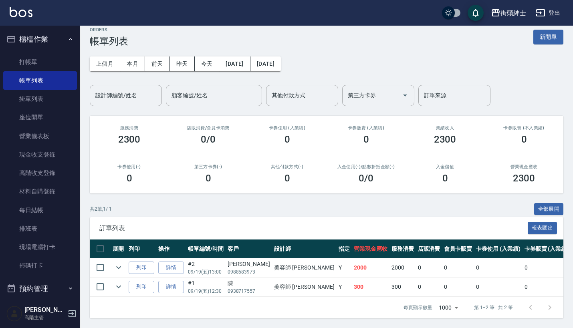
scroll to position [14, 0]
click at [132, 58] on button "本月" at bounding box center [132, 63] width 25 height 15
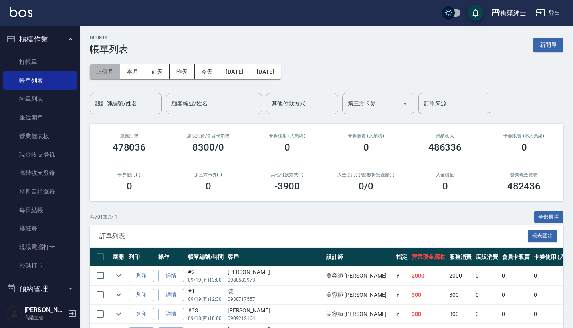
click at [111, 73] on button "上個月" at bounding box center [105, 71] width 30 height 15
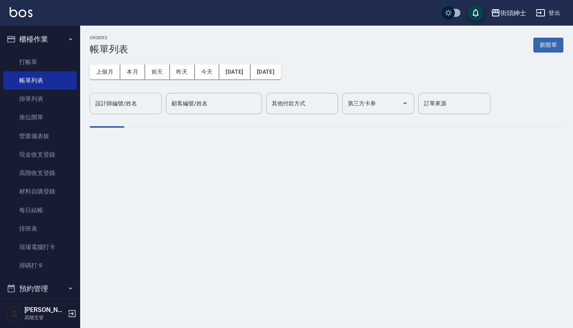
click at [132, 109] on input "設計師編號/姓名" at bounding box center [125, 104] width 65 height 14
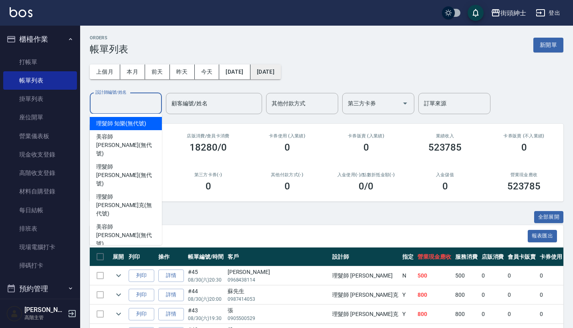
click at [281, 74] on button "[DATE]" at bounding box center [265, 71] width 30 height 15
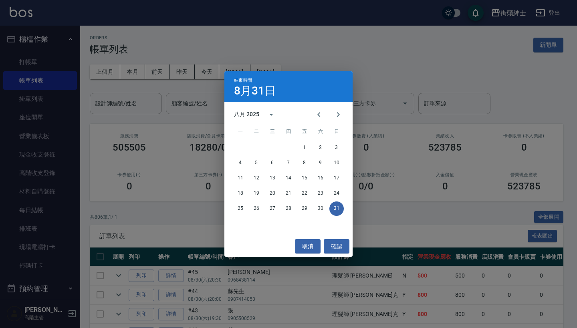
drag, startPoint x: 306, startPoint y: 74, endPoint x: 296, endPoint y: 70, distance: 11.7
click at [296, 70] on div "結束時間 8月31日 八月 2025 一 二 三 四 五 六 日 1 2 3 4 5 6 7 8 9 10 11 12 13 14 15 16 17 18 1…" at bounding box center [288, 164] width 577 height 328
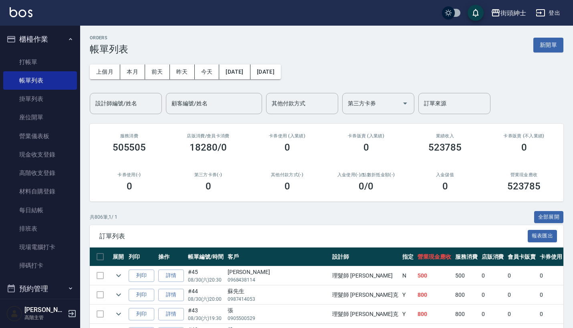
click at [256, 192] on div "其他付款方式(-) 0" at bounding box center [286, 182] width 79 height 39
click at [279, 73] on button "[DATE]" at bounding box center [265, 71] width 30 height 15
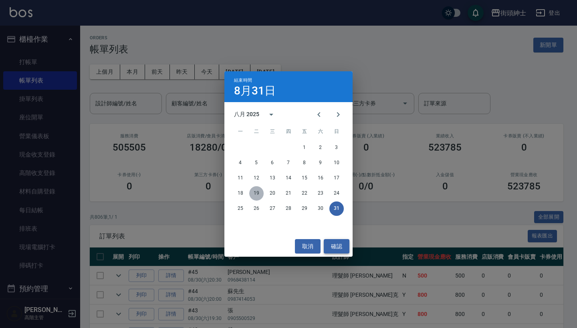
click at [256, 192] on button "19" at bounding box center [256, 193] width 14 height 14
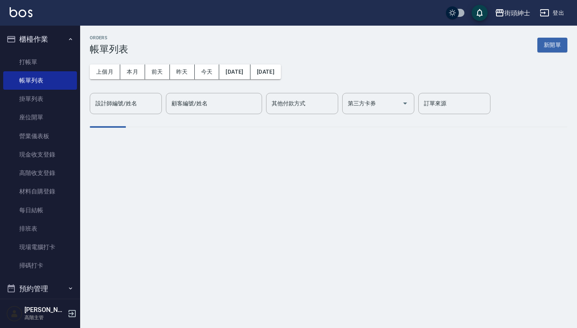
click at [342, 251] on div "ORDERS 帳單列表 新開單 上個月 本月 [DATE] [DATE] [DATE] [DATE] [DATE] 設計師編號/姓名 設計師編號/姓名 顧客編…" at bounding box center [288, 164] width 577 height 328
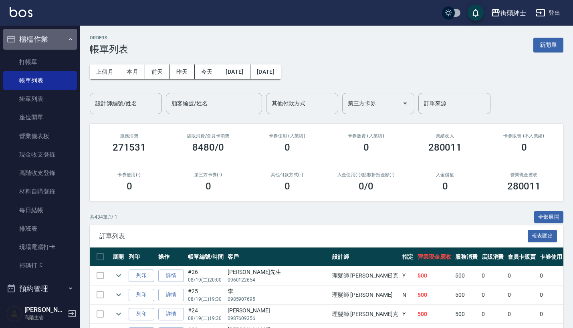
click at [61, 36] on button "櫃檯作業" at bounding box center [40, 39] width 74 height 21
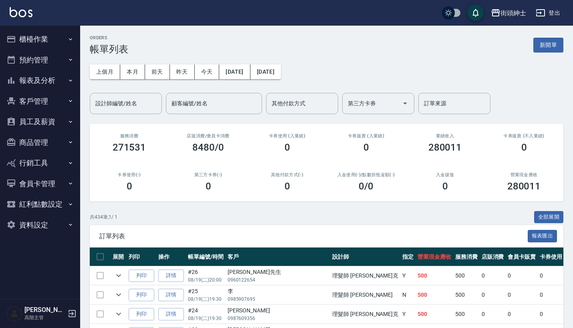
click at [52, 52] on button "預約管理" at bounding box center [40, 60] width 74 height 21
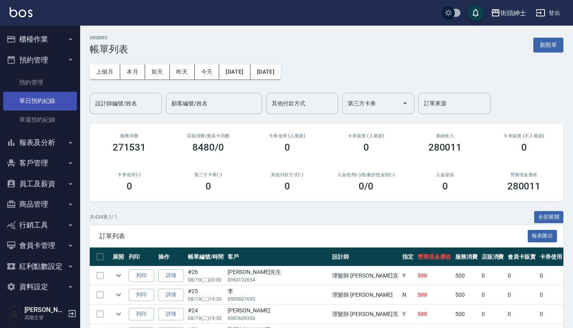
click at [52, 103] on link "單日預約紀錄" at bounding box center [40, 101] width 74 height 18
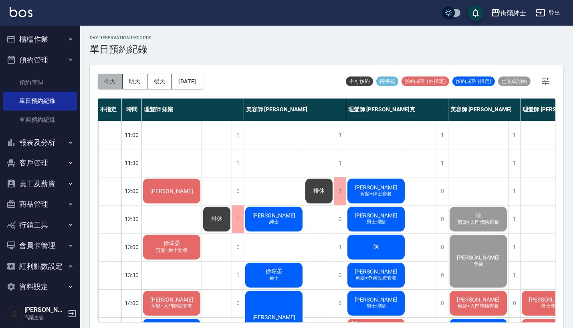
click at [111, 80] on button "今天" at bounding box center [110, 81] width 25 height 15
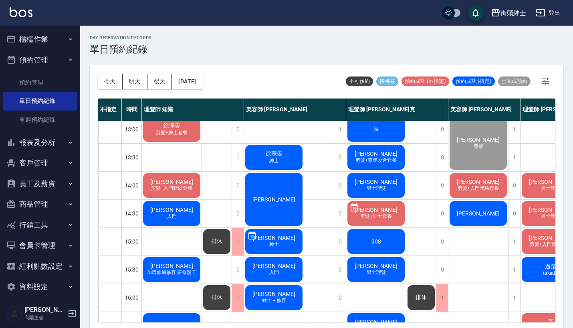
scroll to position [121, 0]
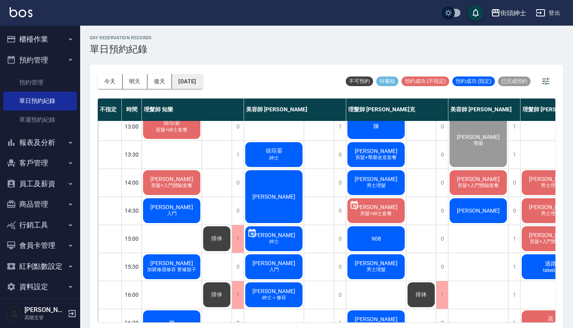
click at [199, 81] on button "[DATE]" at bounding box center [187, 81] width 30 height 15
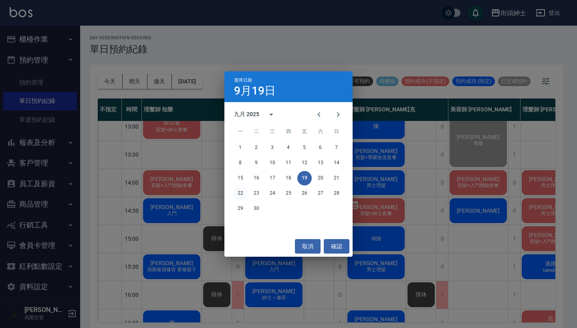
click at [242, 195] on button "22" at bounding box center [240, 193] width 14 height 14
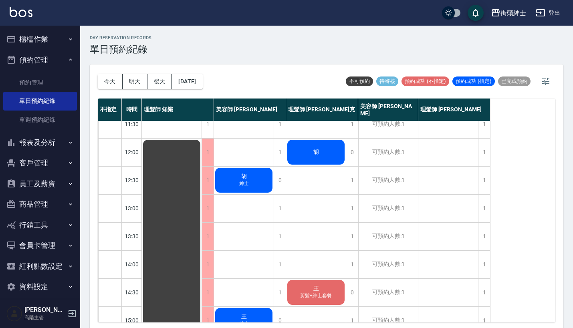
scroll to position [32, 0]
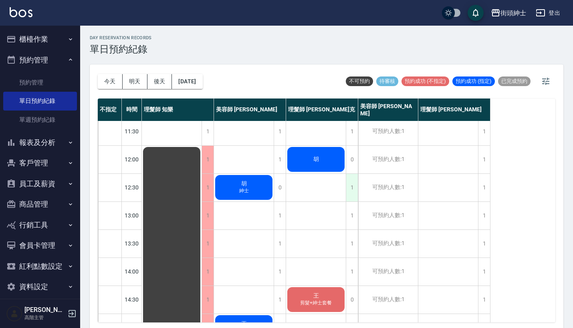
click at [356, 194] on div "1" at bounding box center [352, 188] width 12 height 28
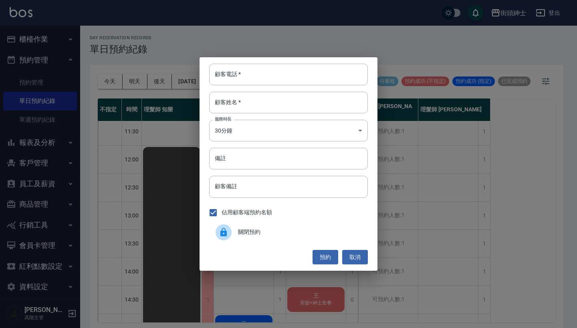
click at [304, 58] on div "顧客電話   * 顧客電話   * 顧客姓名   * 顧客姓名   * 服務時長 30分鐘 1 服務時長 備註 備註 顧客備註 顧客備註 佔用顧客端預約名額 …" at bounding box center [288, 163] width 178 height 213
type input "09"
click at [352, 254] on button "取消" at bounding box center [355, 257] width 26 height 15
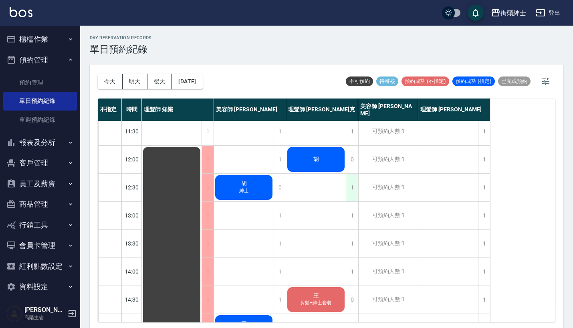
click at [352, 193] on div "1" at bounding box center [352, 188] width 12 height 28
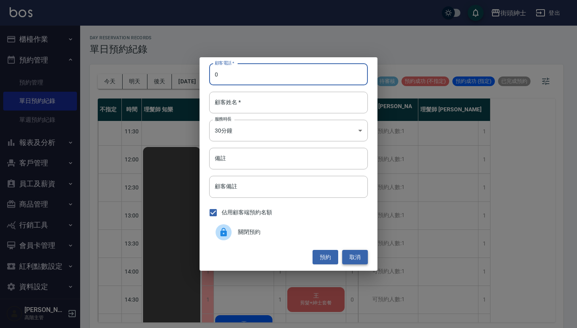
type input "0"
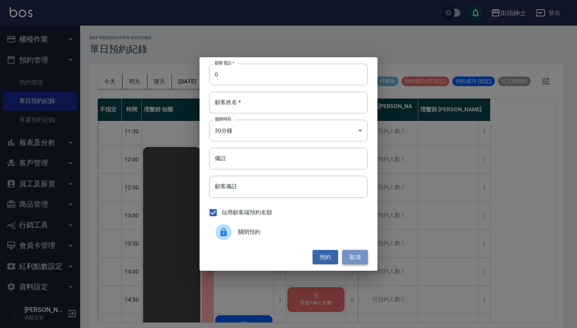
click at [361, 262] on button "取消" at bounding box center [355, 257] width 26 height 15
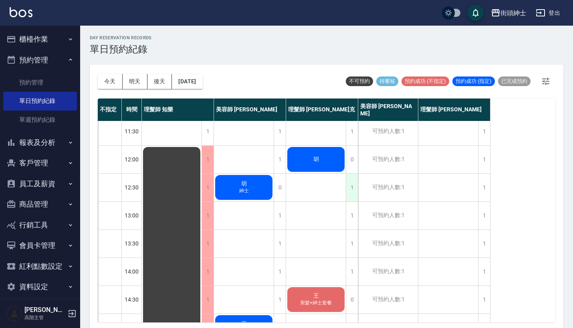
click at [348, 189] on div "1" at bounding box center [352, 188] width 12 height 28
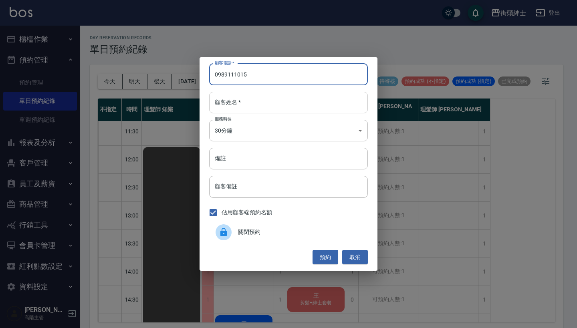
type input "0989111015"
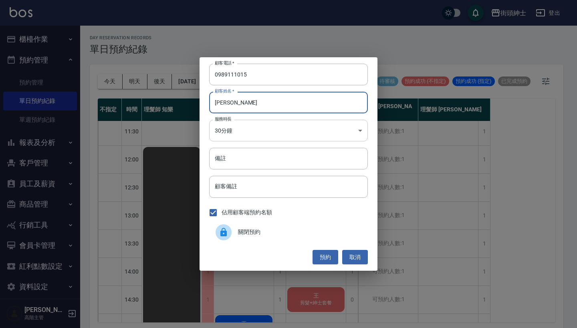
type input "[PERSON_NAME]"
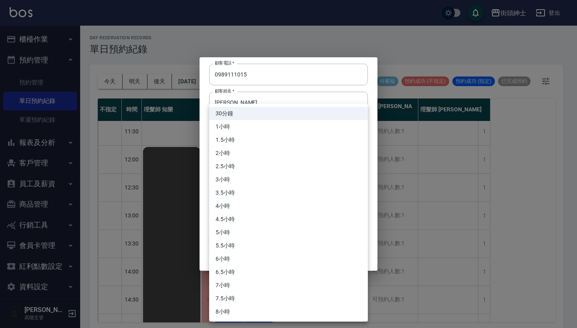
click at [283, 131] on body "街頭紳士 登出 櫃檯作業 打帳單 帳單列表 掛單列表 座位開單 營業儀表板 現金收支登錄 高階收支登錄 材料自購登錄 每日結帳 排班表 現場電腦打卡 掃碼打卡…" at bounding box center [288, 165] width 577 height 330
click at [261, 125] on li "1小時" at bounding box center [288, 126] width 159 height 13
type input "2"
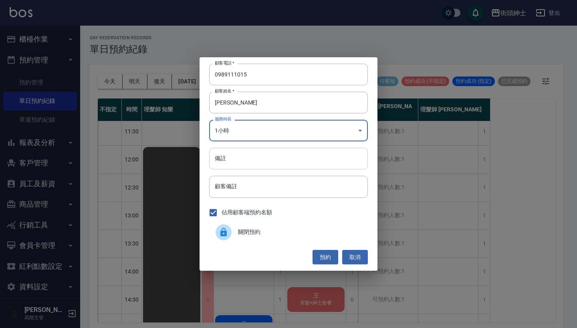
click at [278, 152] on input "備註" at bounding box center [288, 159] width 159 height 22
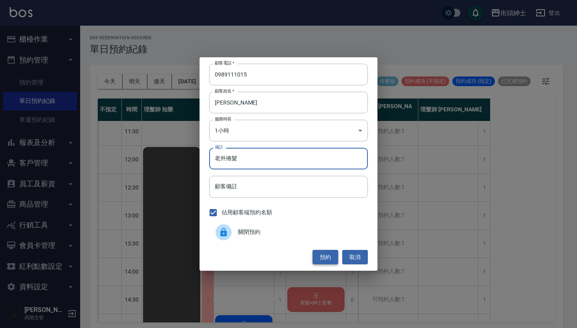
type input "老外捲髮"
click at [327, 257] on button "預約" at bounding box center [325, 257] width 26 height 15
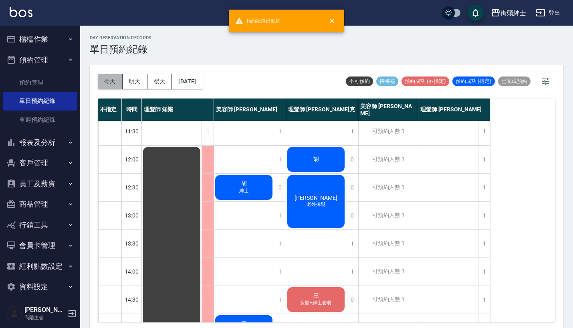
click at [105, 82] on button "今天" at bounding box center [110, 81] width 25 height 15
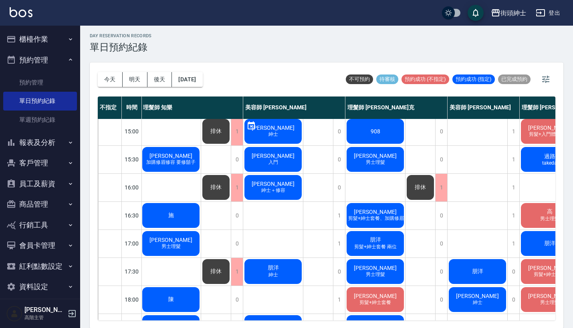
scroll to position [222, 1]
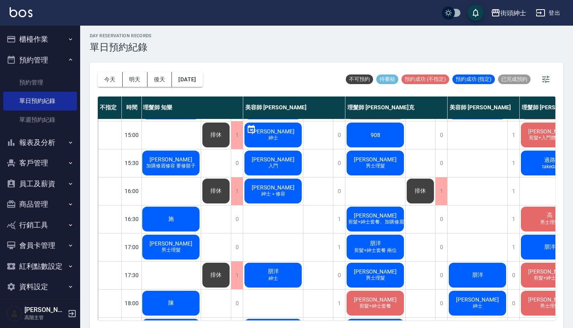
click at [369, 164] on span "男士理髮" at bounding box center [375, 166] width 22 height 7
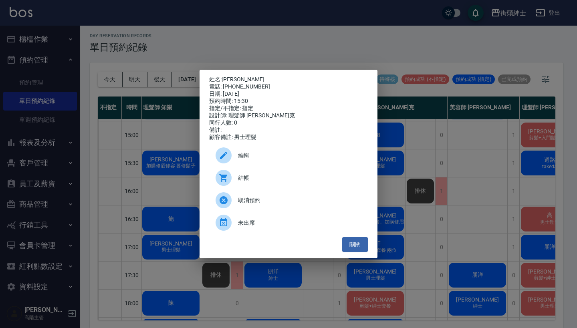
click at [391, 113] on div "姓名: [PERSON_NAME] 電話: [PHONE_NUMBER] 日期: [DATE] 預約時間: 15:30 指定/不指定: 指定 設計師: 理髮師…" at bounding box center [288, 164] width 577 height 328
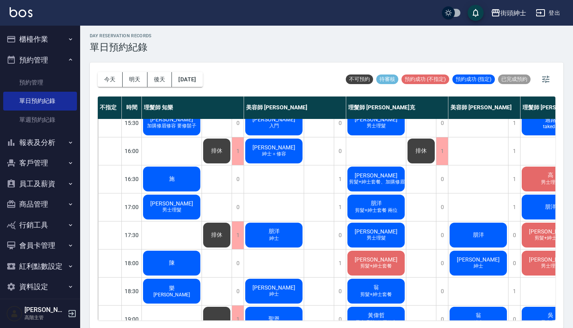
scroll to position [262, 0]
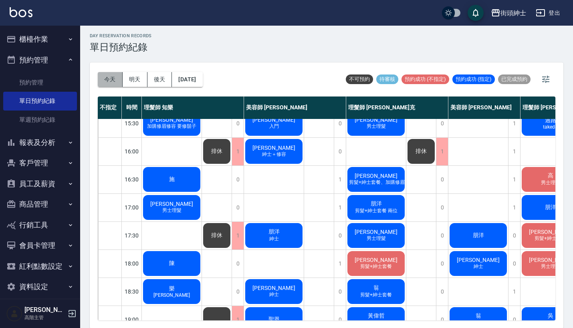
click at [113, 85] on button "今天" at bounding box center [110, 79] width 25 height 15
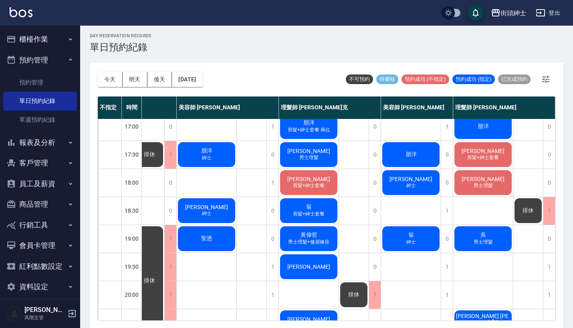
scroll to position [343, 71]
click at [422, 185] on div "[PERSON_NAME]" at bounding box center [411, 182] width 60 height 27
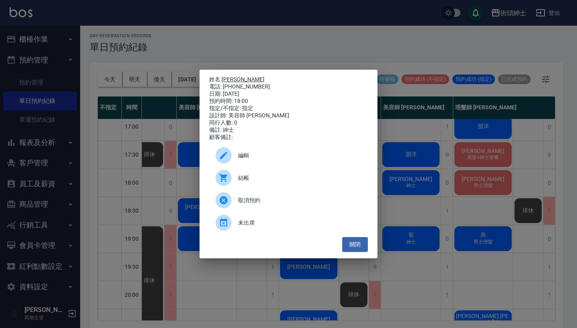
click at [231, 76] on link "[PERSON_NAME]" at bounding box center [242, 79] width 43 height 6
click at [406, 178] on div "姓名: [PERSON_NAME] 電話: [PHONE_NUMBER] 日期: [DATE] 預約時間: 18:00 指定/不指定: 指定 設計師: 美容師…" at bounding box center [288, 164] width 577 height 328
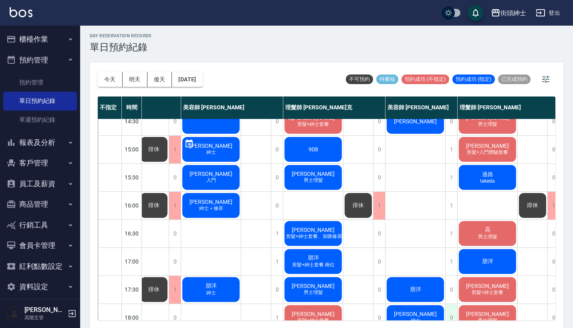
scroll to position [207, 63]
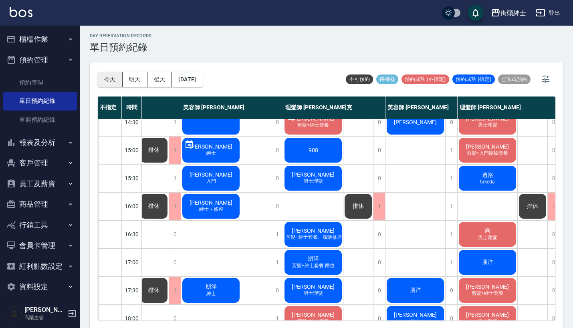
click at [113, 79] on button "今天" at bounding box center [110, 79] width 25 height 15
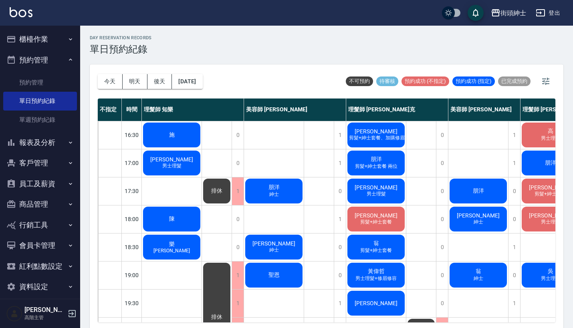
scroll to position [289, 0]
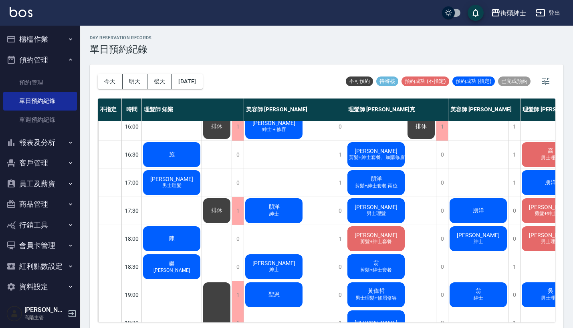
click at [187, 183] on div "[PERSON_NAME] 男士理髮" at bounding box center [172, 182] width 60 height 27
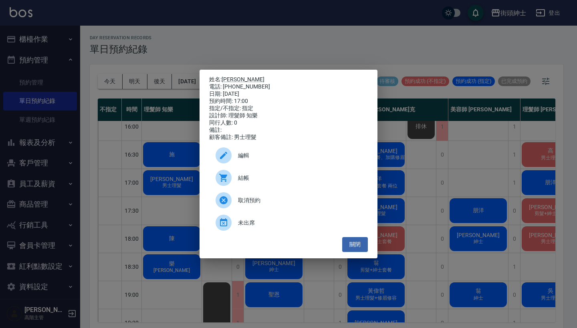
click at [269, 160] on span "編輯" at bounding box center [299, 155] width 123 height 8
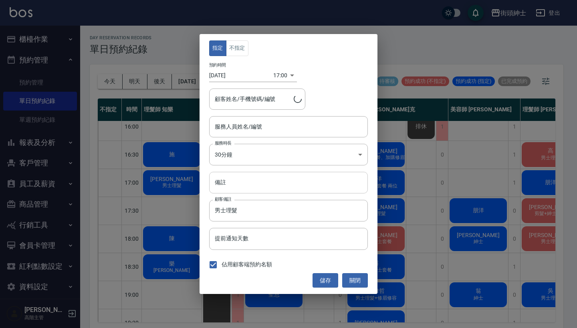
type input "理髮師 知樂(無代號)"
type input "[PERSON_NAME]/0919801062"
click at [271, 187] on input "備註" at bounding box center [288, 183] width 159 height 22
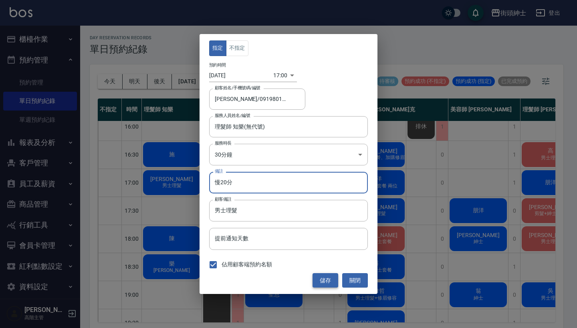
type input "慢20分"
click at [324, 284] on button "儲存" at bounding box center [325, 280] width 26 height 15
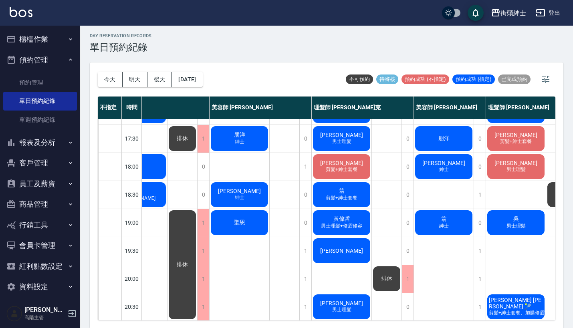
scroll to position [358, 34]
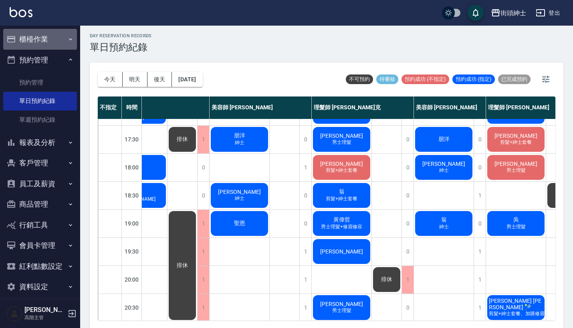
click at [68, 40] on icon "button" at bounding box center [70, 39] width 6 height 6
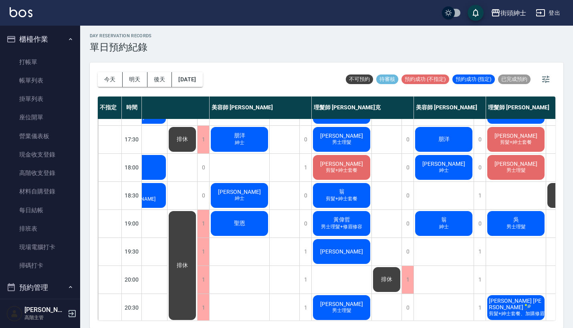
click at [68, 40] on icon "button" at bounding box center [70, 39] width 6 height 6
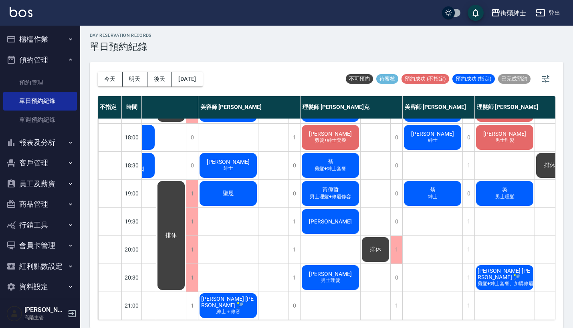
scroll to position [2, 0]
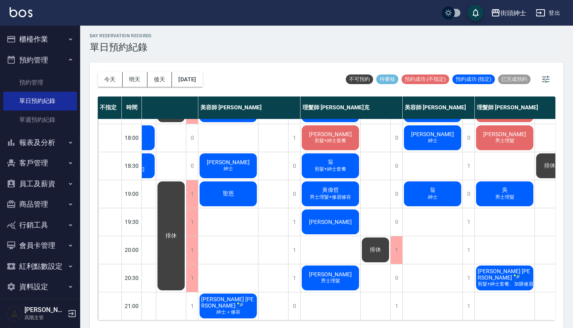
click at [433, 194] on span "紳士" at bounding box center [432, 197] width 13 height 7
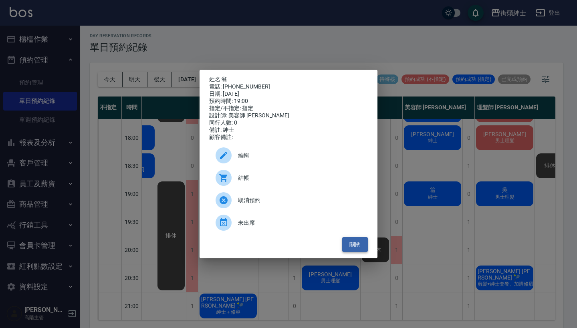
click at [350, 245] on button "關閉" at bounding box center [355, 244] width 26 height 15
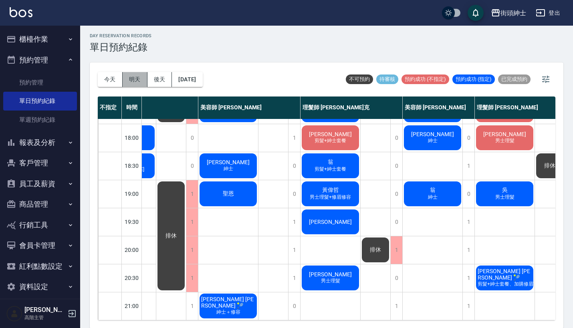
click at [135, 82] on button "明天" at bounding box center [135, 79] width 25 height 15
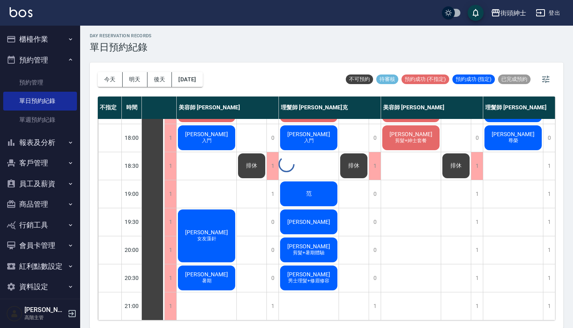
scroll to position [394, 41]
click at [108, 80] on button "今天" at bounding box center [110, 79] width 25 height 15
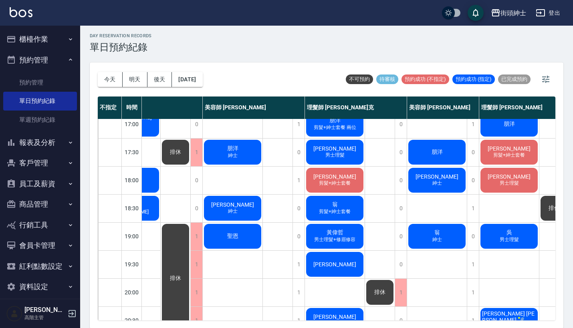
scroll to position [344, 41]
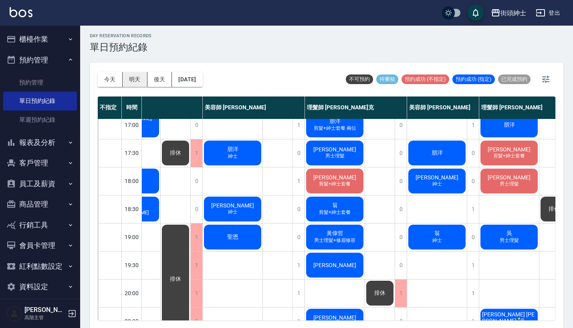
click at [138, 85] on button "明天" at bounding box center [135, 79] width 25 height 15
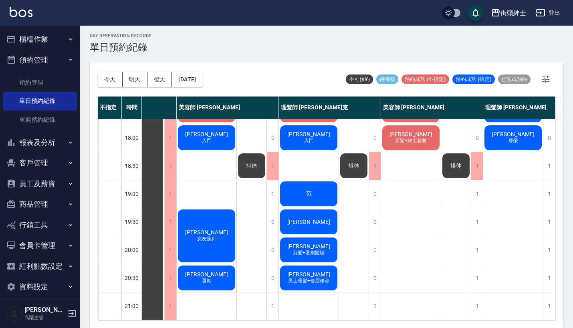
scroll to position [394, 41]
click at [108, 80] on button "今天" at bounding box center [110, 79] width 25 height 15
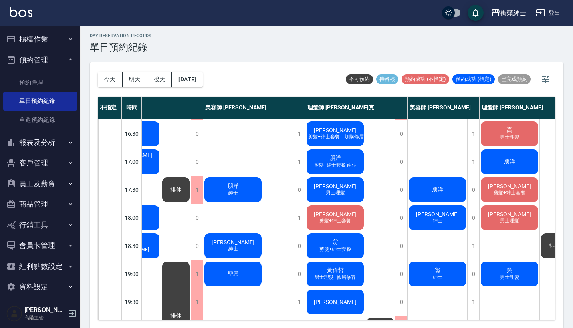
scroll to position [308, 40]
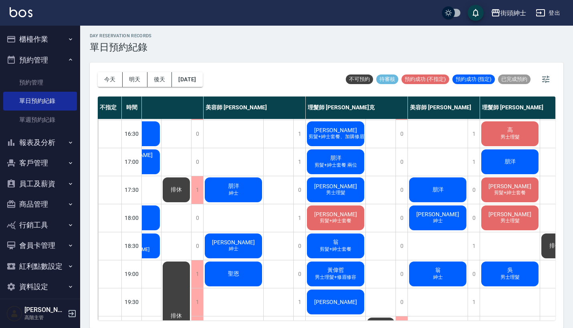
click at [353, 251] on div "翁 剪髮+紳士套餐" at bounding box center [336, 245] width 60 height 27
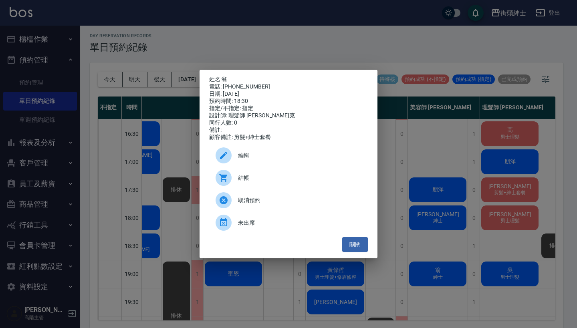
click at [327, 201] on span "取消預約" at bounding box center [299, 200] width 123 height 8
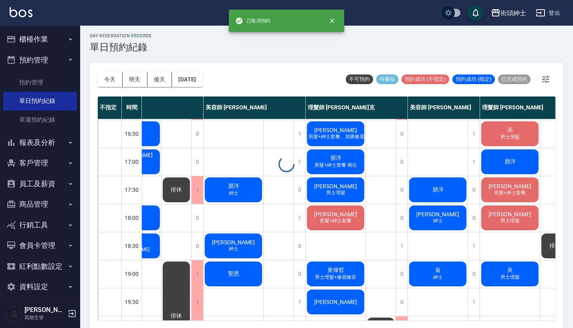
click at [447, 275] on div at bounding box center [286, 164] width 573 height 328
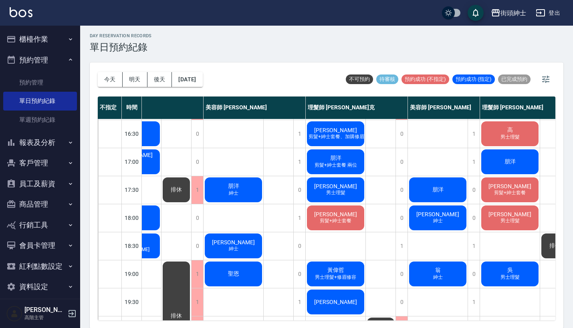
click at [447, 275] on div "[PERSON_NAME]" at bounding box center [438, 273] width 60 height 27
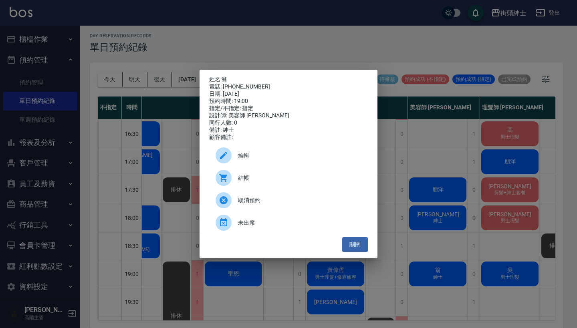
click at [267, 203] on span "取消預約" at bounding box center [299, 200] width 123 height 8
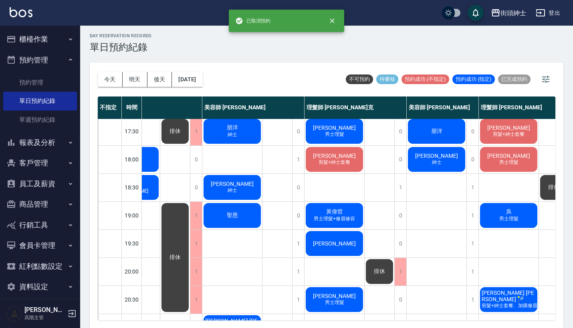
scroll to position [365, 41]
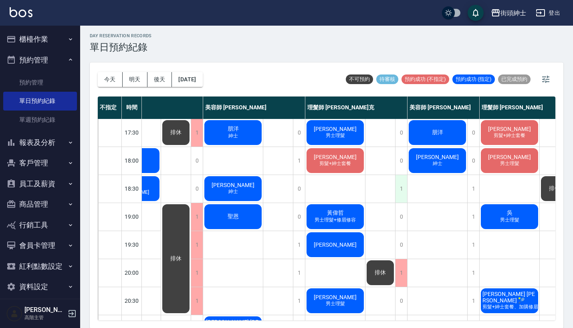
click at [402, 187] on div "1" at bounding box center [401, 189] width 12 height 28
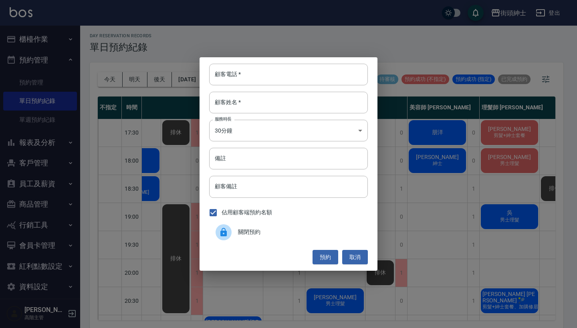
click at [279, 230] on span "關閉預約" at bounding box center [299, 232] width 123 height 8
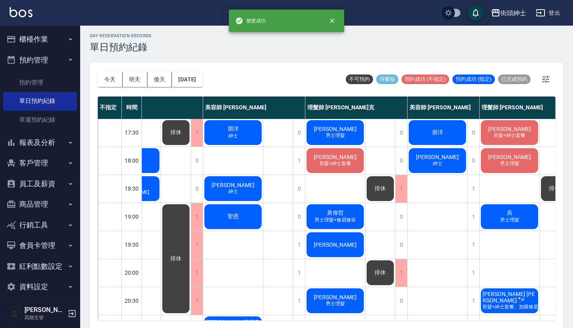
click at [382, 272] on span "排休" at bounding box center [380, 272] width 14 height 7
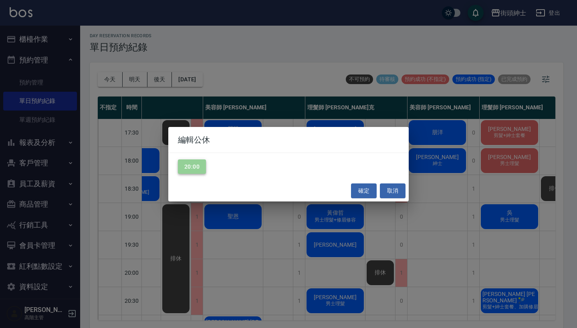
click at [185, 168] on button "20:00" at bounding box center [192, 166] width 28 height 15
click at [357, 187] on button "確定" at bounding box center [364, 190] width 26 height 15
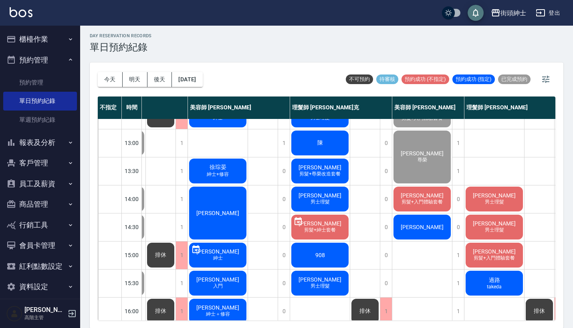
scroll to position [94, 56]
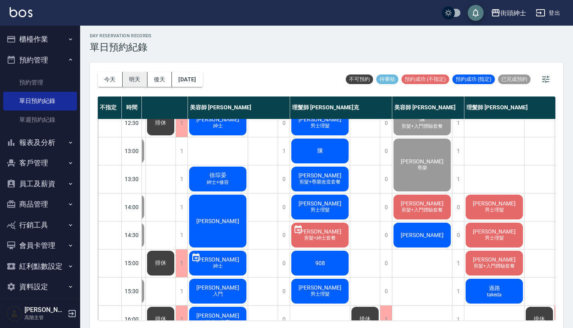
click at [128, 80] on button "明天" at bounding box center [135, 79] width 25 height 15
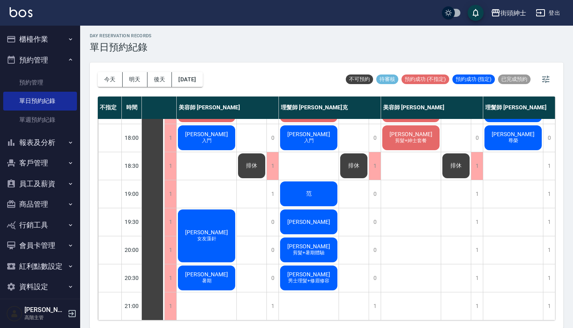
scroll to position [394, 41]
click at [306, 279] on div "洪 男士理髮+修眉修容" at bounding box center [309, 277] width 60 height 27
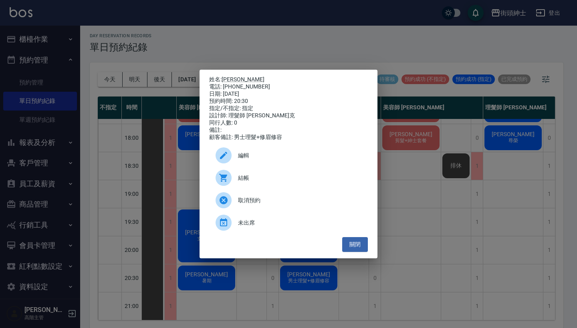
click at [156, 125] on div "姓名: 洪 電話: [PHONE_NUMBER] 日期: [DATE] 預約時間: 20:30 指定/不指定: 指定 設計師: 理髮師 [PERSON_NAM…" at bounding box center [288, 164] width 577 height 328
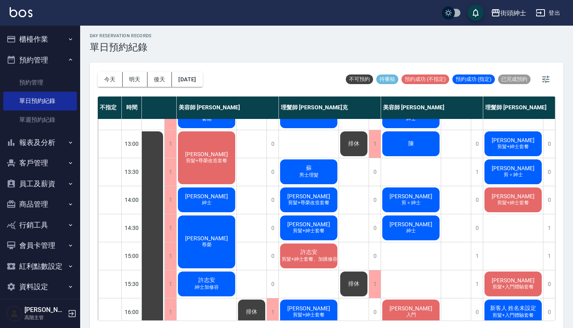
scroll to position [105, 38]
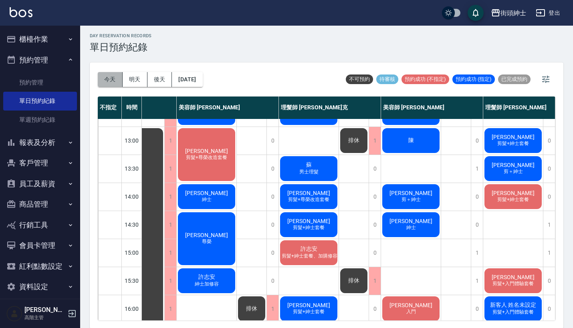
click at [105, 82] on button "今天" at bounding box center [110, 79] width 25 height 15
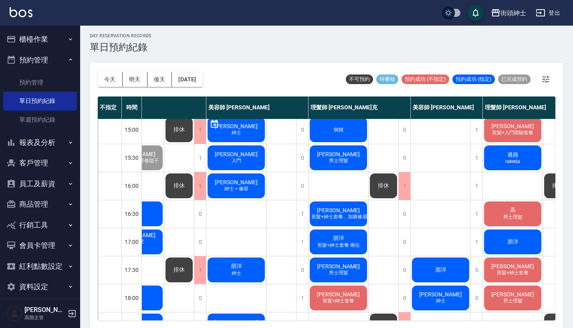
scroll to position [227, 37]
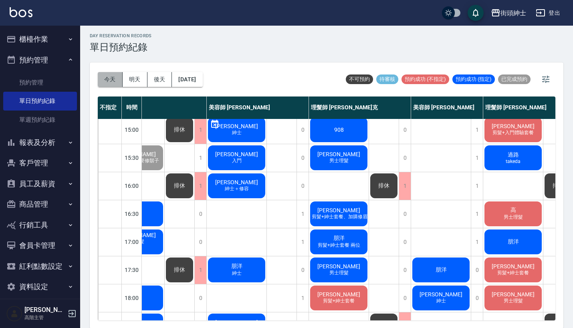
click at [107, 80] on button "今天" at bounding box center [110, 79] width 25 height 15
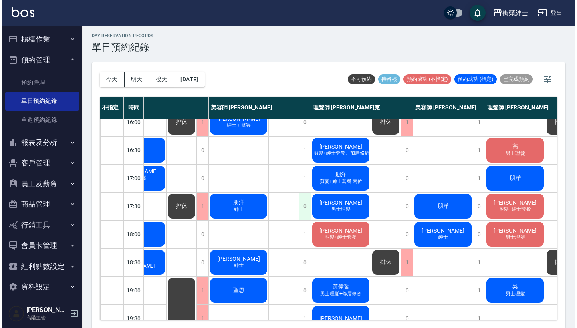
scroll to position [292, 37]
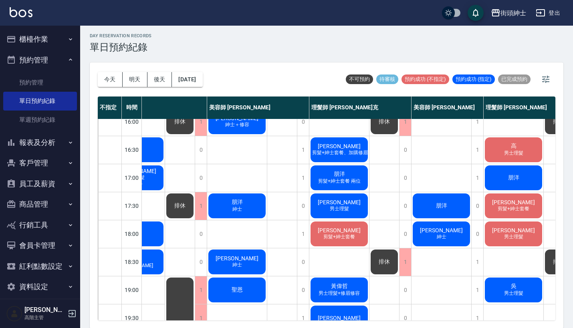
click at [253, 266] on div "[PERSON_NAME]" at bounding box center [237, 261] width 60 height 27
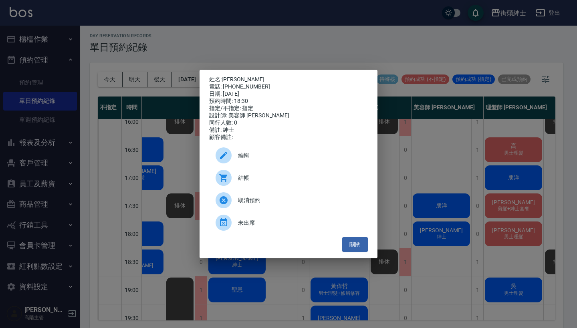
click at [313, 150] on div "編輯" at bounding box center [288, 155] width 159 height 22
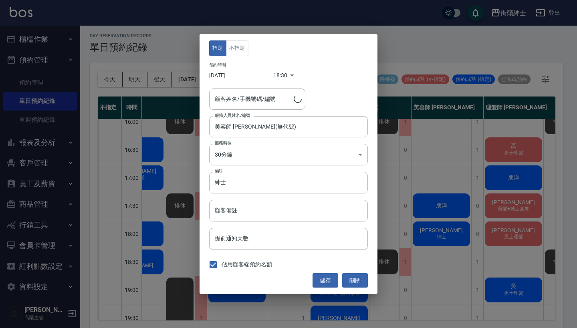
type input "[PERSON_NAME]/0909358319"
click at [360, 281] on button "關閉" at bounding box center [355, 280] width 26 height 15
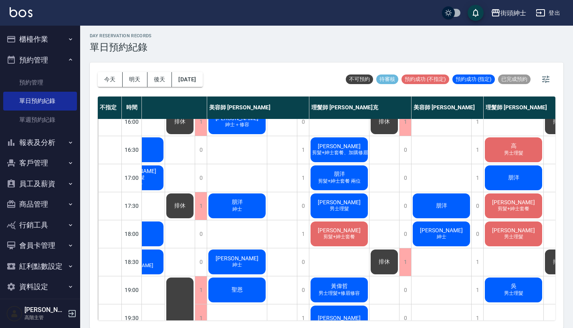
click at [245, 255] on span "[PERSON_NAME]" at bounding box center [237, 258] width 46 height 6
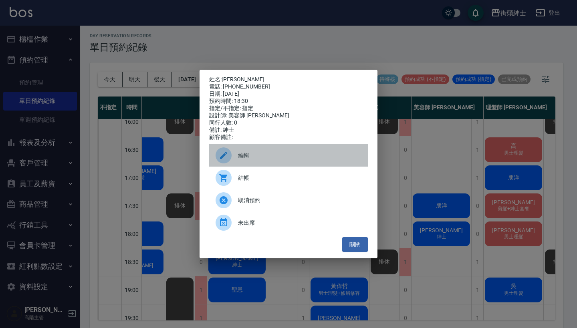
click at [260, 159] on span "編輯" at bounding box center [299, 155] width 123 height 8
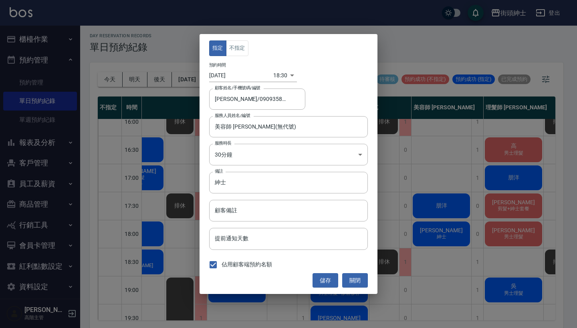
click at [274, 84] on div "指定 不指定 預約時間 [DATE] 18:30 1758277800000 顧客姓名/手機號碼/編號 [PERSON_NAME]/0909358319 顧客…" at bounding box center [288, 164] width 178 height 260
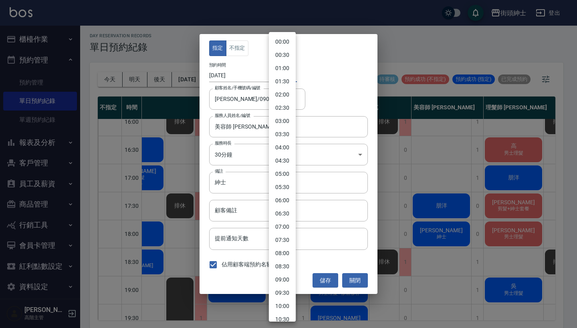
click at [275, 81] on body "街頭紳士 登出 櫃檯作業 打帳單 帳單列表 掛單列表 座位開單 營業儀表板 現金收支登錄 高階收支登錄 材料自購登錄 每日結帳 排班表 現場電腦打卡 掃碼打卡…" at bounding box center [288, 163] width 577 height 330
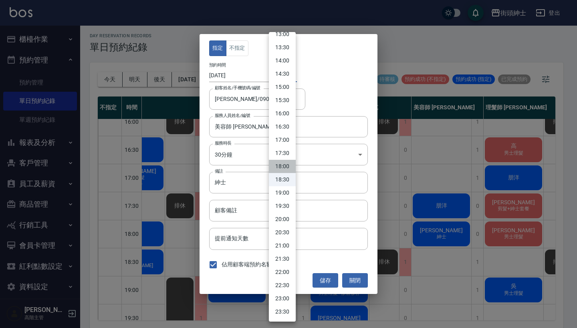
click at [283, 170] on li "18:00" at bounding box center [282, 166] width 27 height 13
type input "1758276000000"
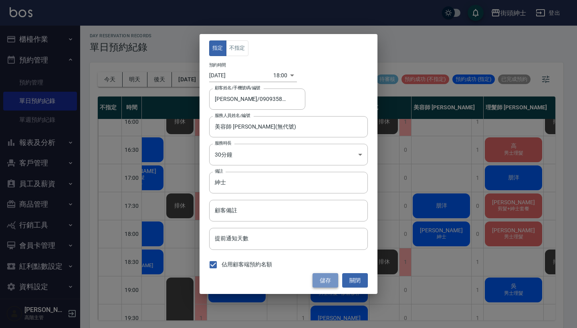
click at [326, 278] on button "儲存" at bounding box center [325, 280] width 26 height 15
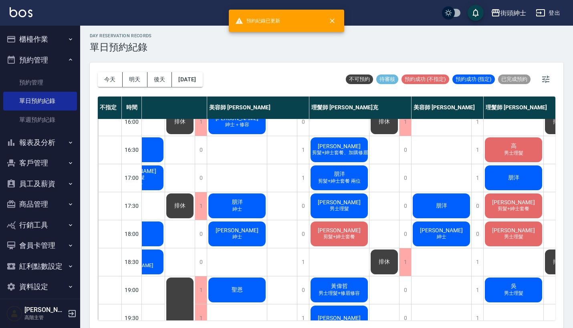
click at [343, 240] on span "剪髮+紳士套餐" at bounding box center [339, 236] width 35 height 7
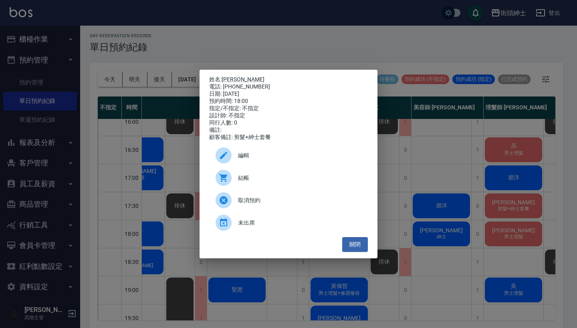
click at [270, 152] on div "編輯" at bounding box center [288, 155] width 159 height 22
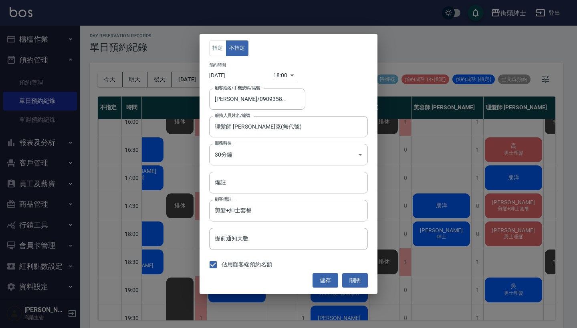
click at [276, 74] on body "街頭紳士 登出 櫃檯作業 打帳單 帳單列表 掛單列表 座位開單 營業儀表板 現金收支登錄 高階收支登錄 材料自購登錄 每日結帳 排班表 現場電腦打卡 掃碼打卡…" at bounding box center [288, 163] width 577 height 330
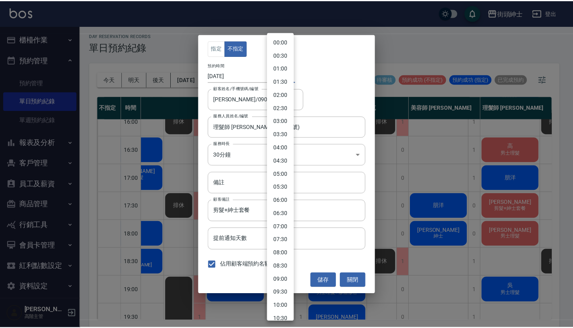
scroll to position [341, 0]
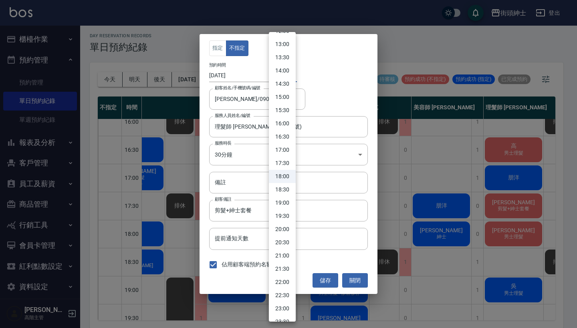
click at [281, 186] on li "18:30" at bounding box center [282, 189] width 27 height 13
type input "1758277800000"
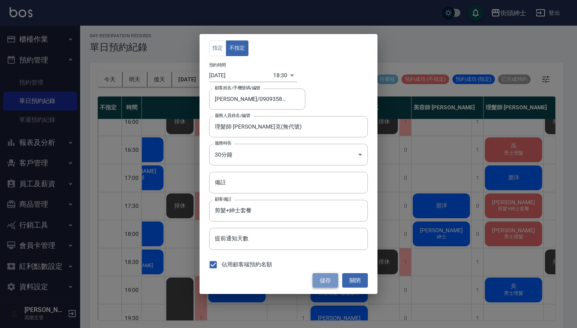
click at [327, 277] on button "儲存" at bounding box center [325, 280] width 26 height 15
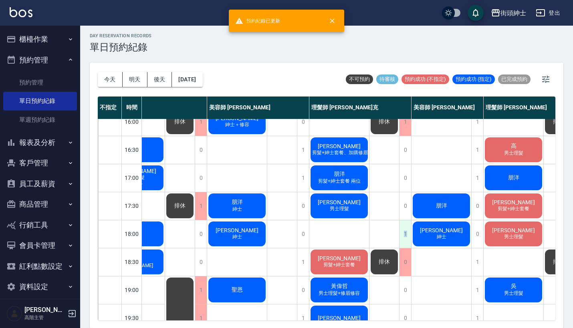
click at [405, 233] on div "1" at bounding box center [405, 234] width 12 height 28
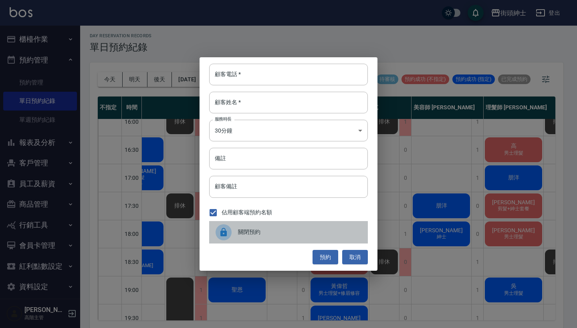
click at [283, 228] on span "關閉預約" at bounding box center [299, 232] width 123 height 8
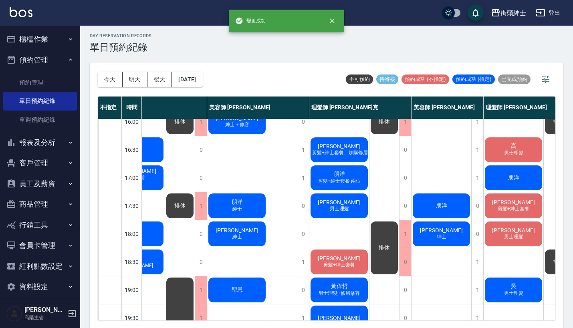
click at [386, 256] on div "排休" at bounding box center [384, 247] width 30 height 55
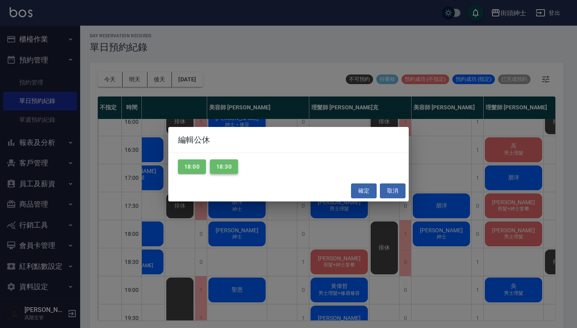
click at [227, 168] on button "18:30" at bounding box center [224, 166] width 28 height 15
click at [361, 191] on button "確定" at bounding box center [364, 190] width 26 height 15
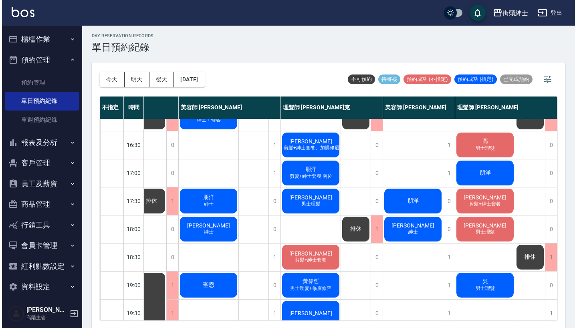
scroll to position [294, 71]
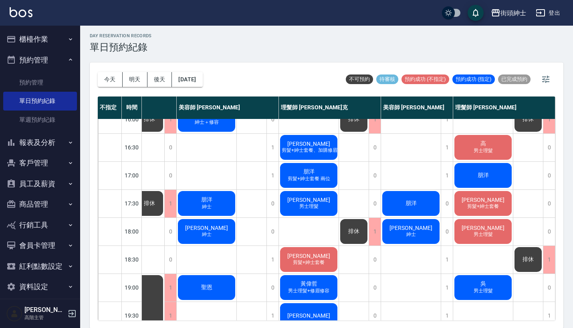
click at [306, 171] on span "朋洋" at bounding box center [309, 171] width 14 height 7
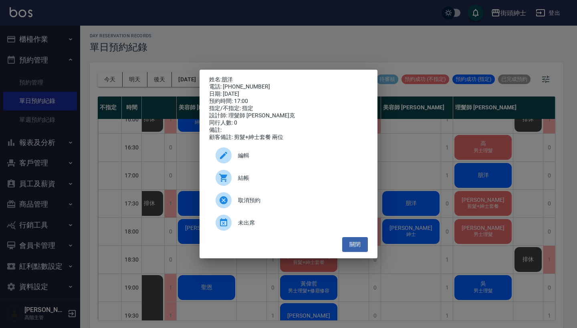
click at [295, 156] on span "編輯" at bounding box center [299, 155] width 123 height 8
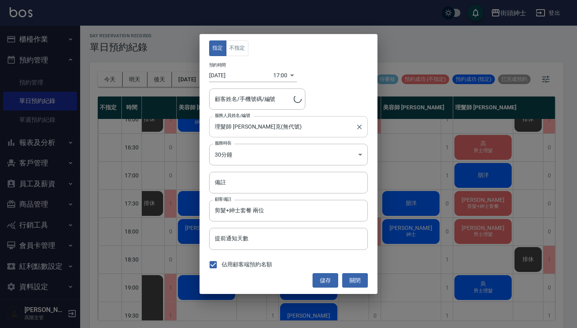
type input "朋洋/0978713153/"
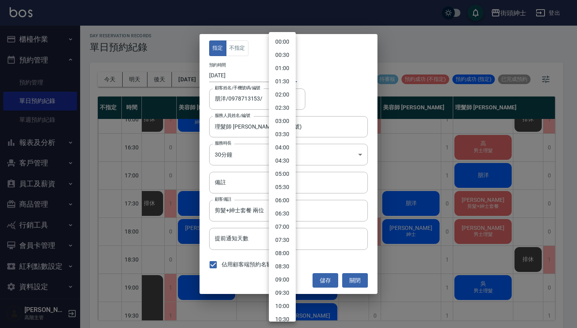
click at [282, 71] on body "街頭紳士 登出 櫃檯作業 打帳單 帳單列表 掛單列表 座位開單 營業儀表板 現金收支登錄 高階收支登錄 材料自購登錄 每日結帳 排班表 現場電腦打卡 掃碼打卡…" at bounding box center [288, 163] width 577 height 330
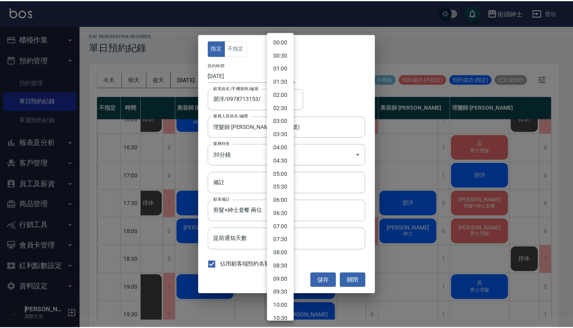
scroll to position [315, 0]
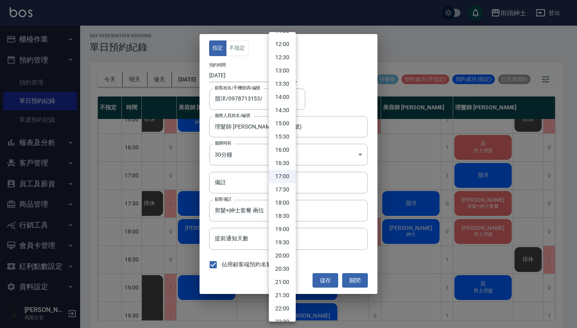
click at [285, 205] on li "18:00" at bounding box center [282, 202] width 27 height 13
type input "1758276000000"
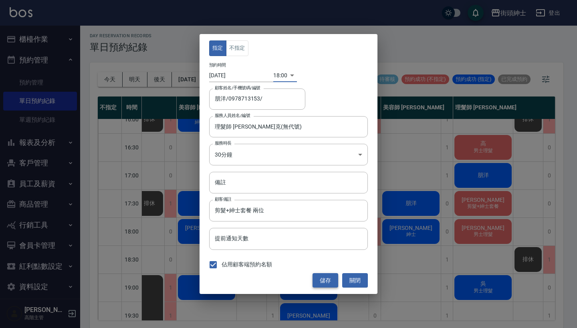
click at [329, 282] on button "儲存" at bounding box center [325, 280] width 26 height 15
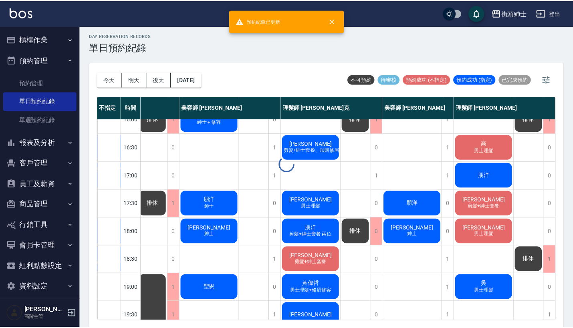
scroll to position [294, 67]
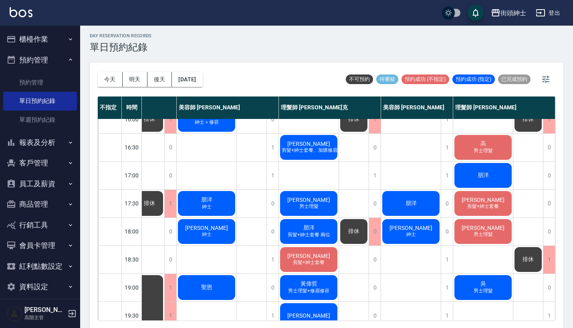
click at [359, 233] on span "排休" at bounding box center [353, 231] width 14 height 7
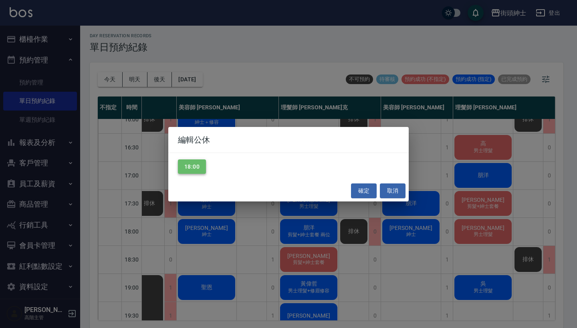
click at [197, 166] on button "18:00" at bounding box center [192, 166] width 28 height 15
click at [357, 194] on button "確定" at bounding box center [364, 190] width 26 height 15
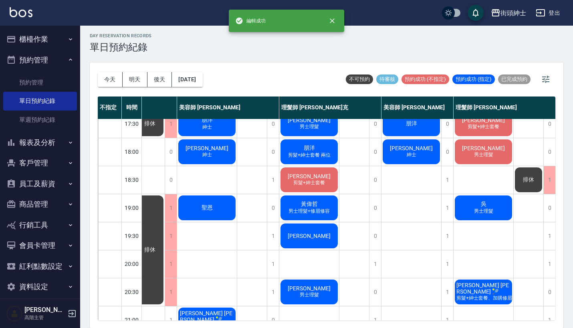
scroll to position [374, 66]
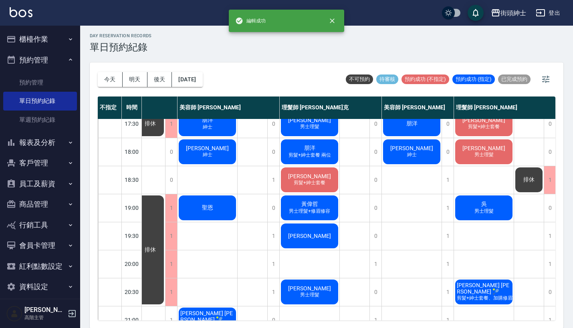
click at [381, 266] on div "1" at bounding box center [331, 264] width 102 height 28
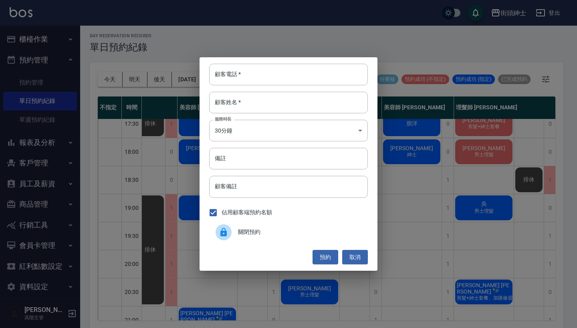
click at [372, 265] on div "顧客電話   * 顧客電話   * 顧客姓名   * 顧客姓名   * 服務時長 30分鐘 1 服務時長 備註 備註 顧客備註 顧客備註 佔用顧客端預約名額 …" at bounding box center [288, 163] width 178 height 213
click at [359, 256] on button "取消" at bounding box center [355, 257] width 26 height 15
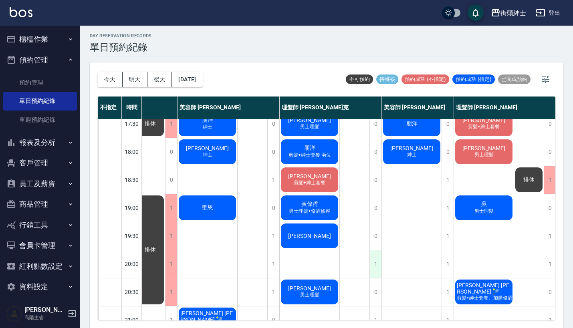
click at [373, 262] on div "1" at bounding box center [375, 264] width 12 height 28
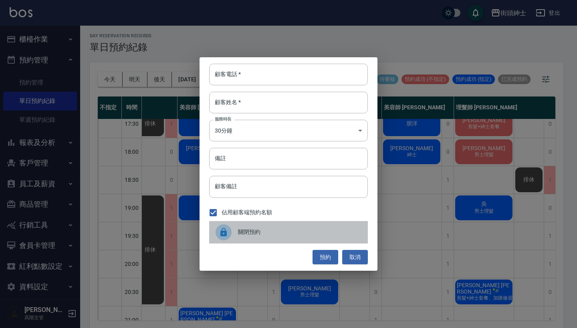
click at [294, 233] on span "關閉預約" at bounding box center [299, 232] width 123 height 8
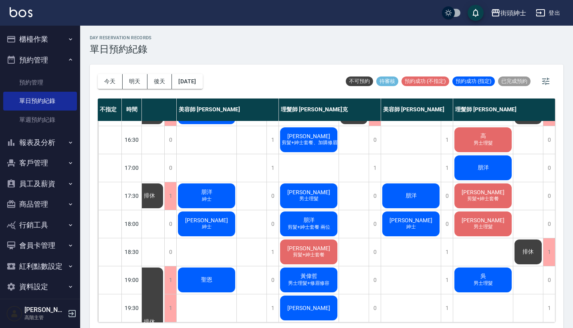
scroll to position [0, 0]
click at [487, 169] on div "朋洋" at bounding box center [483, 167] width 60 height 27
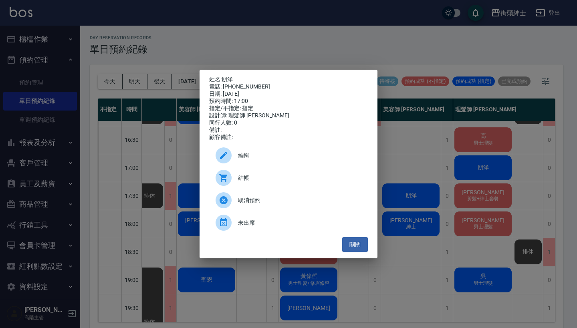
click at [236, 161] on div at bounding box center [226, 155] width 22 height 16
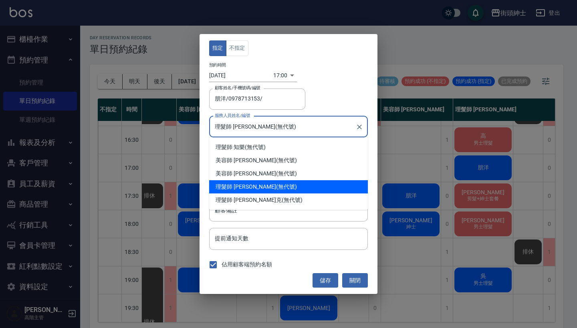
click at [282, 131] on input "理髮師 [PERSON_NAME](無代號)" at bounding box center [282, 127] width 139 height 14
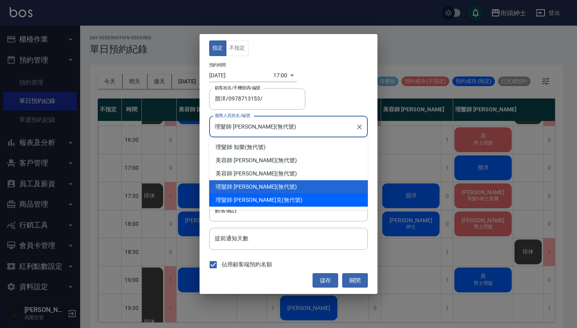
click at [290, 195] on div "理髮師 [PERSON_NAME] (無代號)" at bounding box center [288, 199] width 159 height 13
type input "理髮師 [PERSON_NAME]克(無代號)"
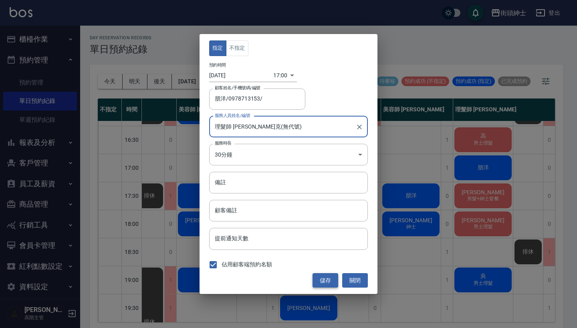
click at [322, 277] on button "儲存" at bounding box center [325, 280] width 26 height 15
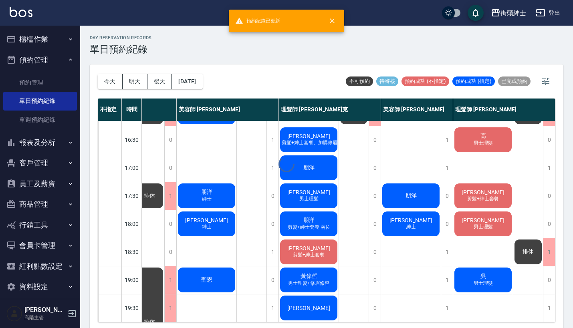
scroll to position [304, 67]
click at [406, 197] on span "朋洋" at bounding box center [411, 195] width 14 height 7
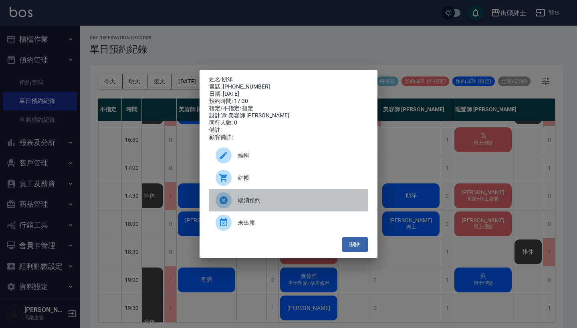
click at [290, 199] on div "取消預約" at bounding box center [288, 200] width 159 height 22
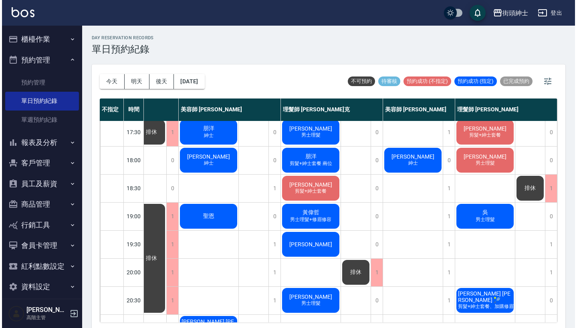
scroll to position [314, 71]
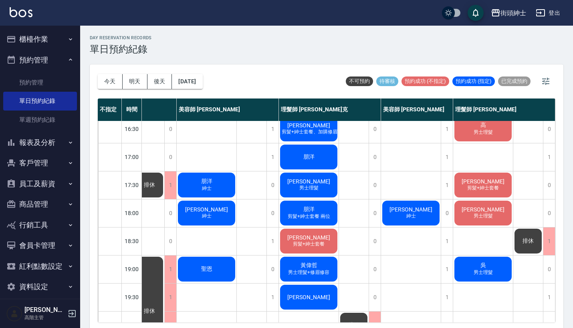
click at [524, 235] on div "排休" at bounding box center [528, 240] width 30 height 27
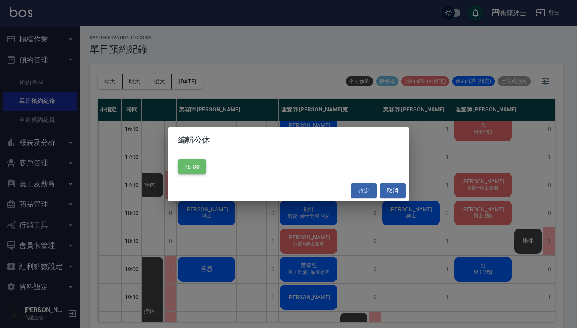
click at [193, 166] on button "18:30" at bounding box center [192, 166] width 28 height 15
click at [361, 189] on button "確定" at bounding box center [364, 190] width 26 height 15
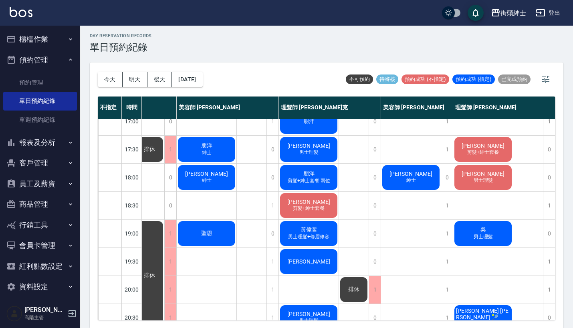
scroll to position [353, 71]
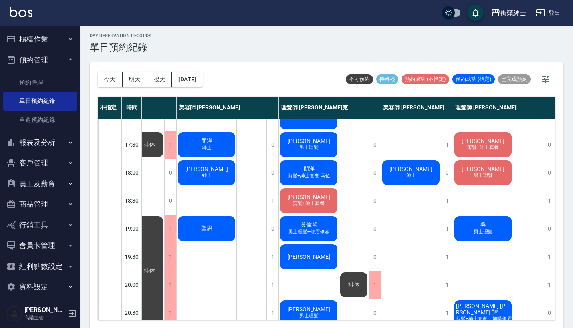
click at [300, 194] on span "[PERSON_NAME]" at bounding box center [309, 197] width 46 height 6
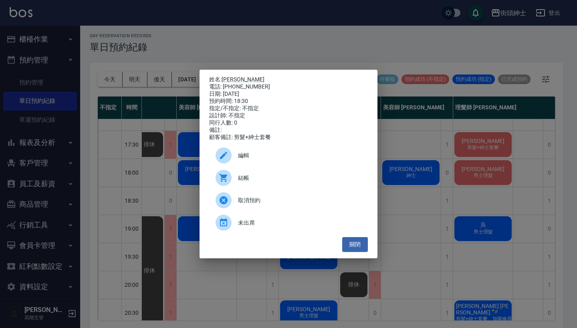
click at [249, 156] on span "編輯" at bounding box center [299, 155] width 123 height 8
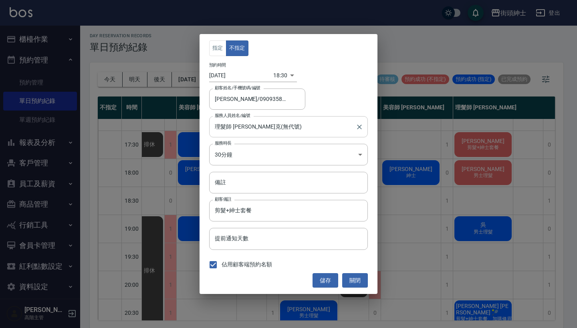
click at [273, 125] on input "理髮師 [PERSON_NAME]克(無代號)" at bounding box center [282, 127] width 139 height 14
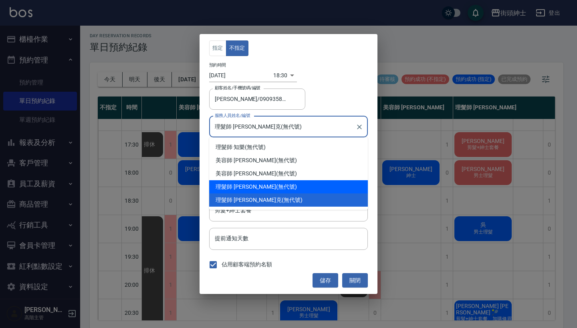
click at [270, 183] on div "理髮師 [PERSON_NAME] (無代號)" at bounding box center [288, 186] width 159 height 13
type input "理髮師 [PERSON_NAME](無代號)"
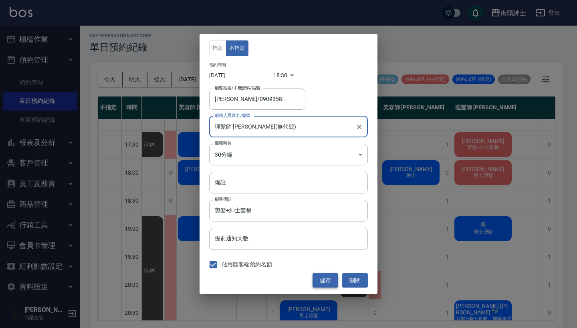
click at [325, 286] on button "儲存" at bounding box center [325, 280] width 26 height 15
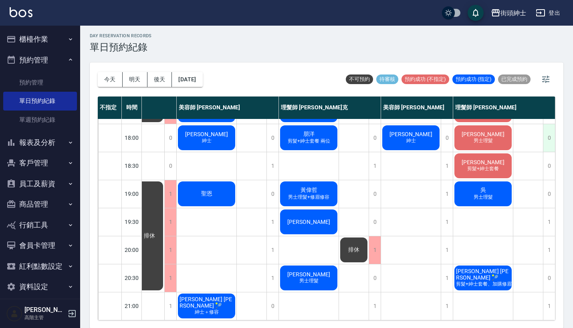
scroll to position [394, 71]
click at [546, 210] on div "1" at bounding box center [549, 222] width 12 height 28
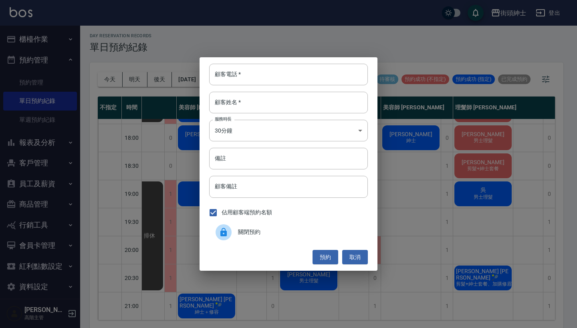
click at [244, 227] on div "關閉預約" at bounding box center [288, 232] width 159 height 22
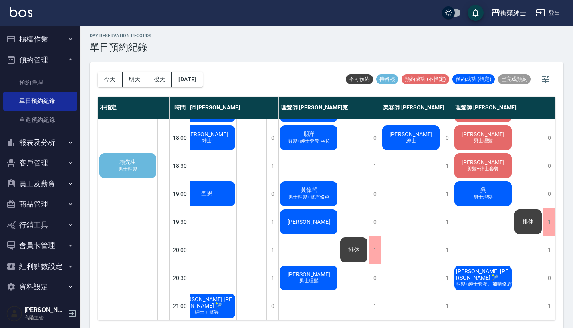
scroll to position [381, 119]
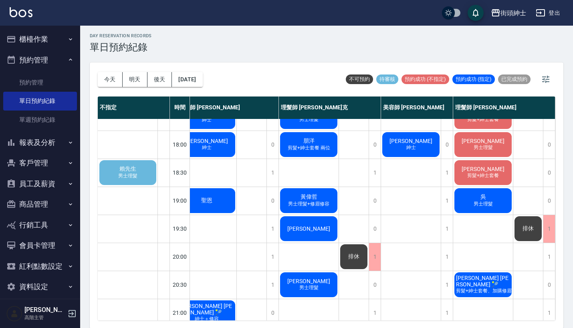
click at [142, 172] on div "[PERSON_NAME]先生 男士理髮" at bounding box center [127, 172] width 59 height 27
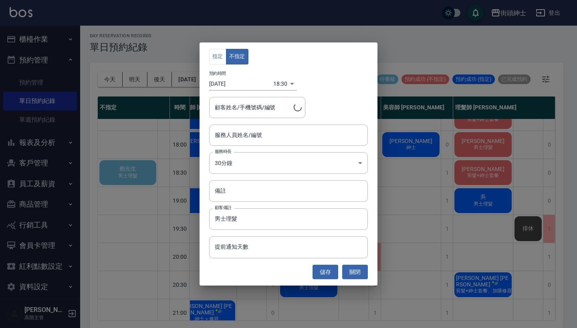
type input "[PERSON_NAME]先生/0978283772"
click at [424, 32] on div "指定 不指定 預約時間 [DATE] 18:30 1758277800000 顧客姓名/手機號碼/編號 [PERSON_NAME]先生/0978283772 …" at bounding box center [288, 164] width 577 height 328
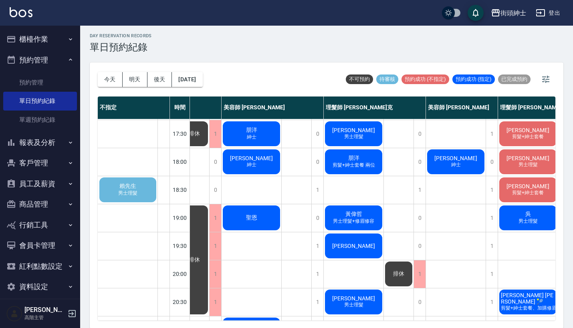
scroll to position [364, 70]
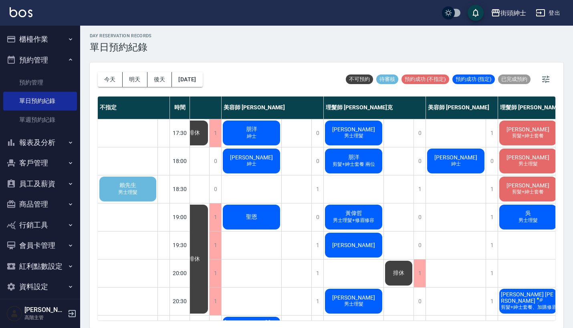
click at [127, 179] on div "[PERSON_NAME]先生 男士理髮" at bounding box center [127, 188] width 59 height 27
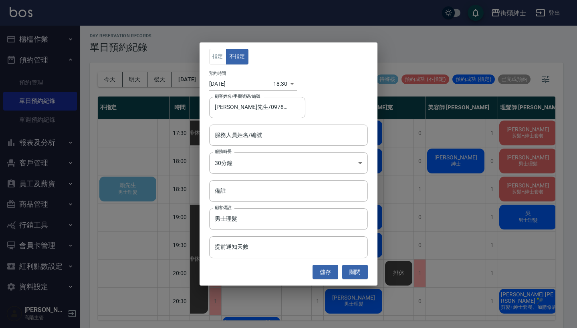
click at [156, 198] on div "指定 不指定 預約時間 [DATE] 18:30 1758277800000 顧客姓名/手機號碼/編號 [PERSON_NAME]先生/0978283772 …" at bounding box center [288, 164] width 577 height 328
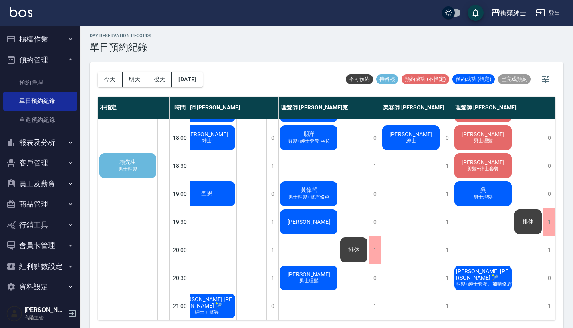
scroll to position [394, 119]
click at [142, 80] on button "明天" at bounding box center [135, 79] width 25 height 15
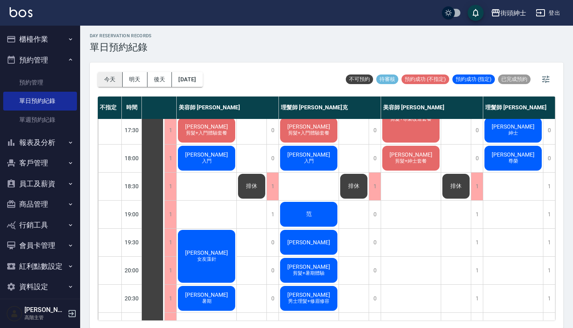
click at [105, 84] on button "今天" at bounding box center [110, 79] width 25 height 15
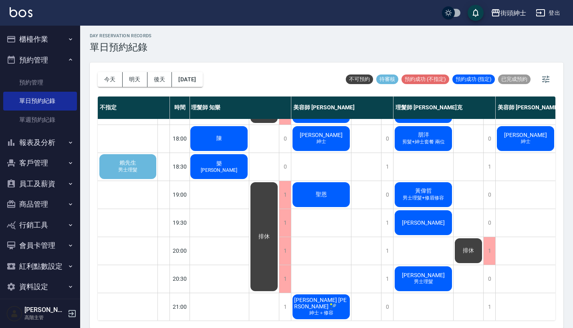
click at [136, 169] on span "男士理髮" at bounding box center [128, 170] width 22 height 7
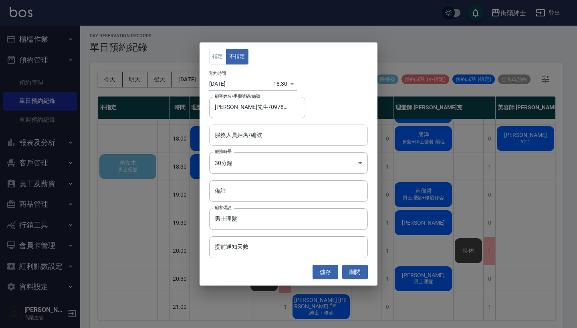
click at [288, 135] on input "服務人員姓名/編號" at bounding box center [288, 135] width 151 height 14
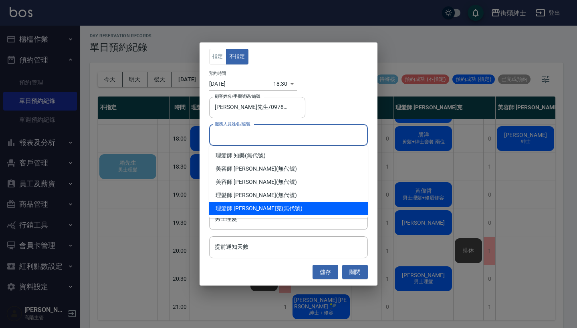
click at [287, 206] on div "理髮師 [PERSON_NAME] (無代號)" at bounding box center [288, 208] width 159 height 13
type input "理髮師 [PERSON_NAME]克(無代號)"
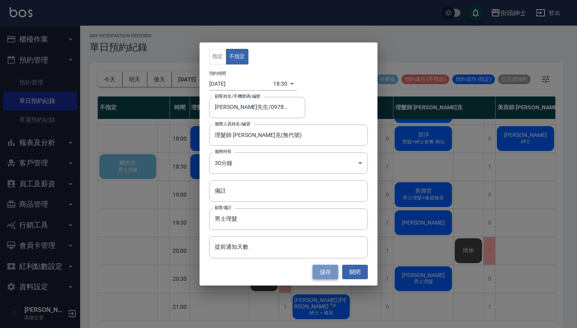
click at [328, 274] on button "儲存" at bounding box center [325, 272] width 26 height 15
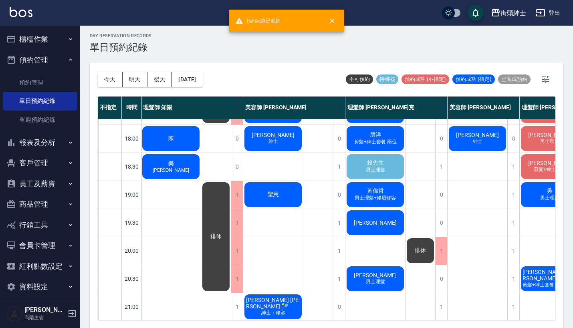
click at [361, 169] on div "[PERSON_NAME]先生 男士理髮" at bounding box center [375, 166] width 60 height 27
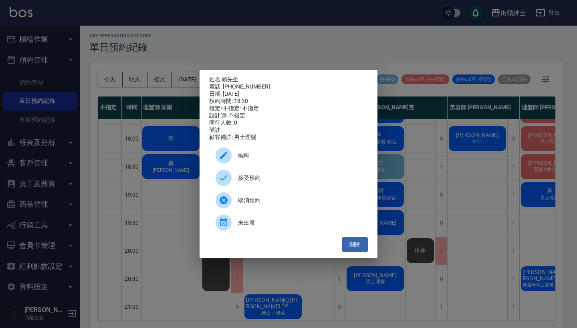
click at [311, 211] on div "取消預約" at bounding box center [288, 200] width 159 height 22
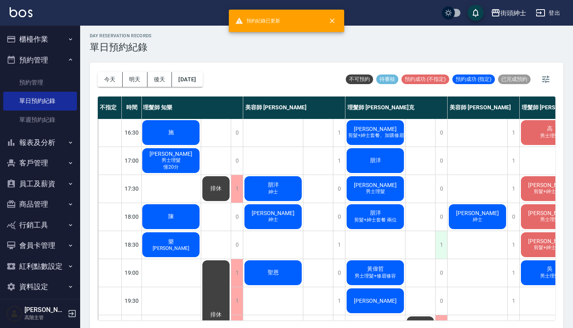
click at [439, 245] on div "1" at bounding box center [441, 245] width 12 height 28
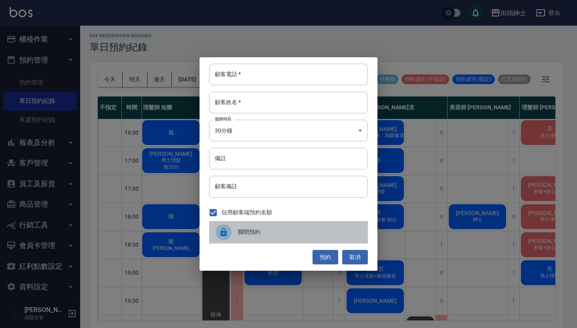
click at [246, 224] on div "關閉預約" at bounding box center [288, 232] width 159 height 22
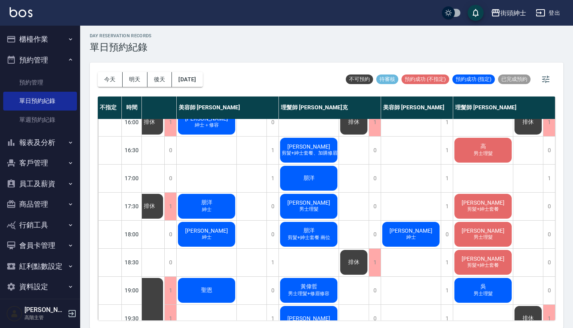
scroll to position [272, 71]
